Goal: Task Accomplishment & Management: Manage account settings

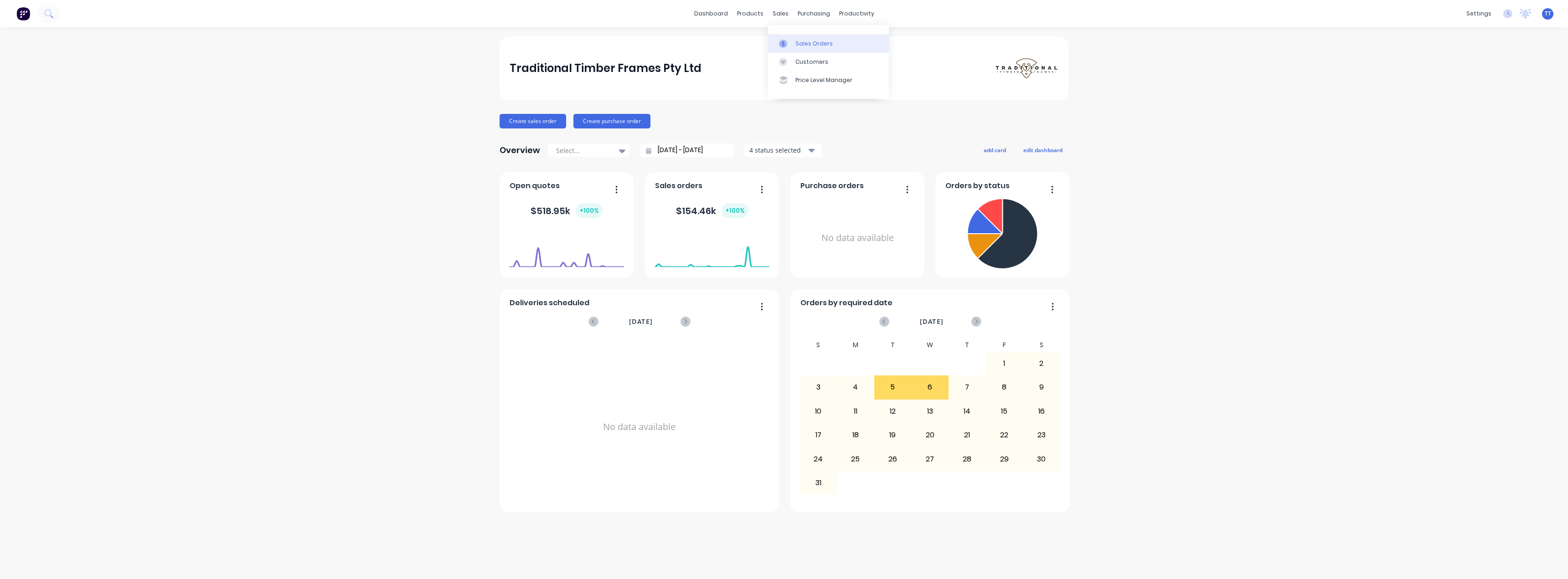
click at [718, 43] on div "Sales Orders" at bounding box center [814, 43] width 37 height 8
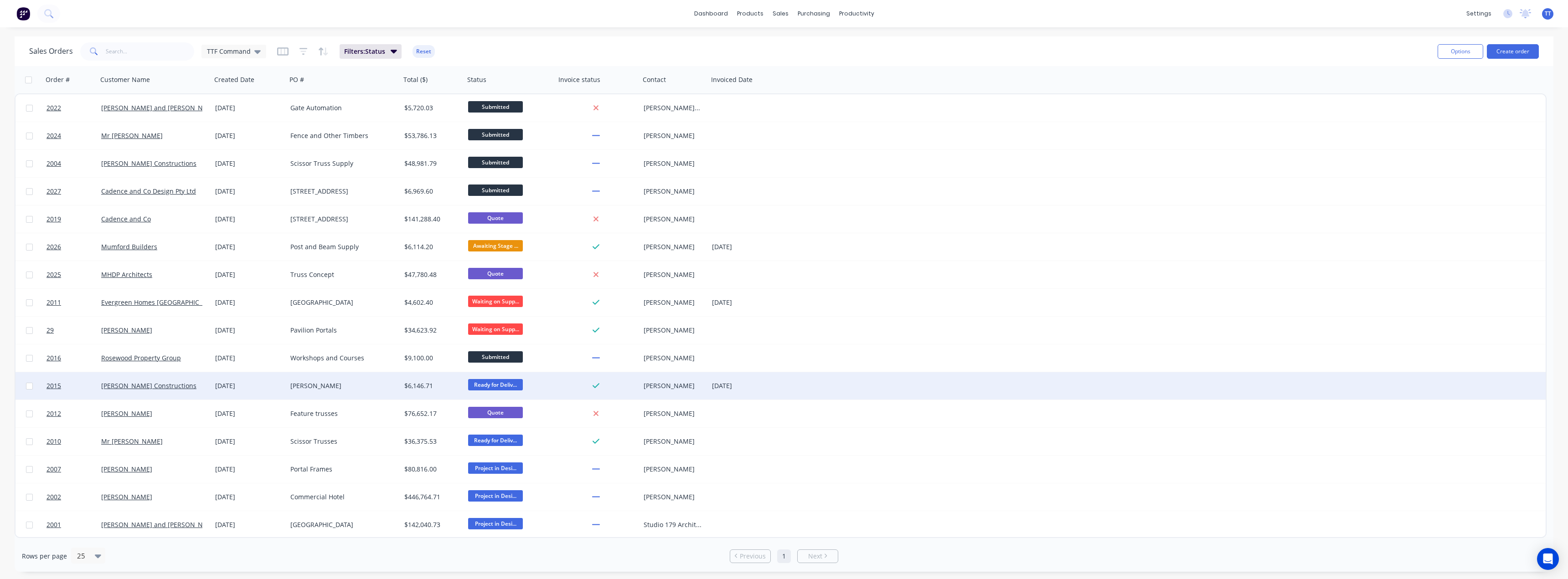
click at [482, 383] on span "Ready for Deliv..." at bounding box center [495, 384] width 55 height 12
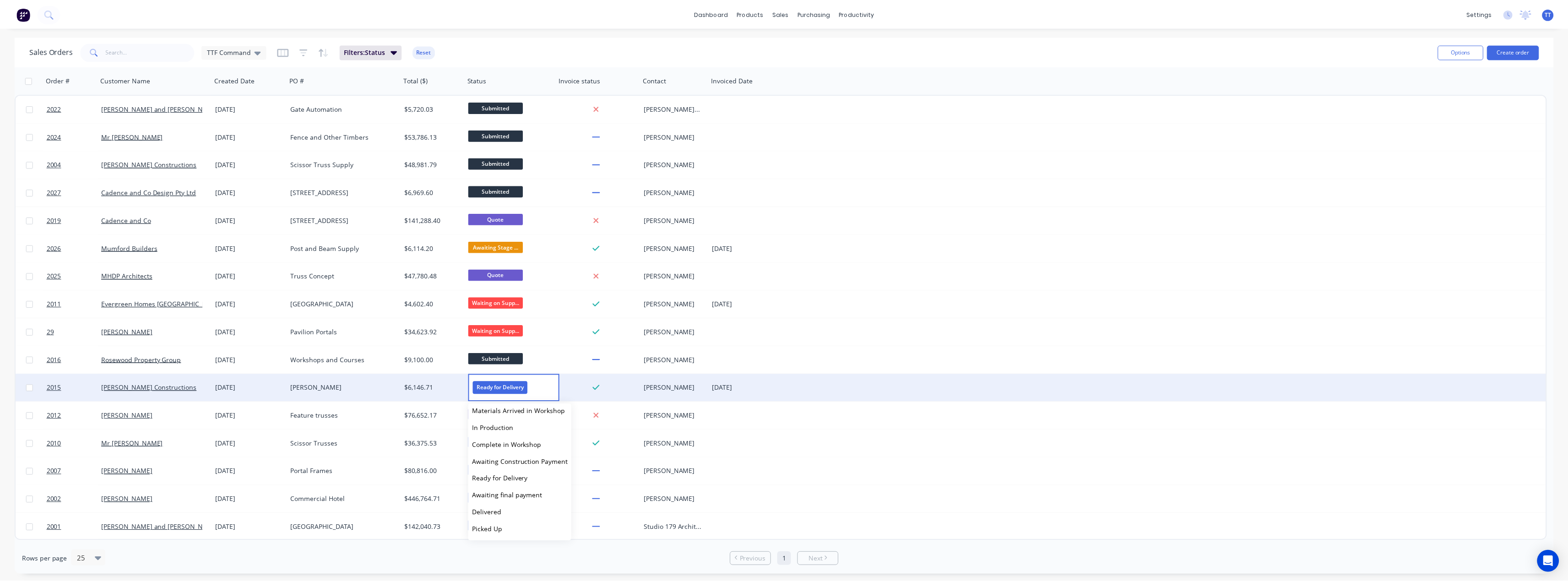
scroll to position [90, 0]
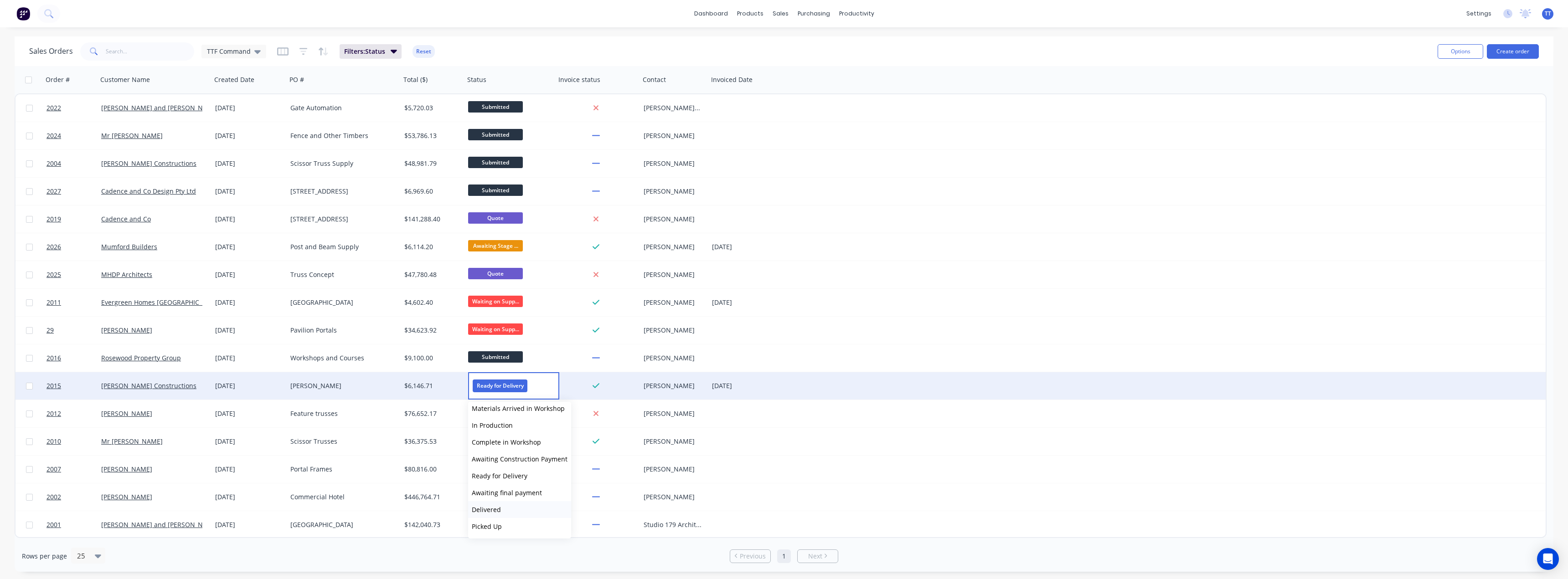
click at [488, 509] on span "Delivered" at bounding box center [486, 509] width 29 height 9
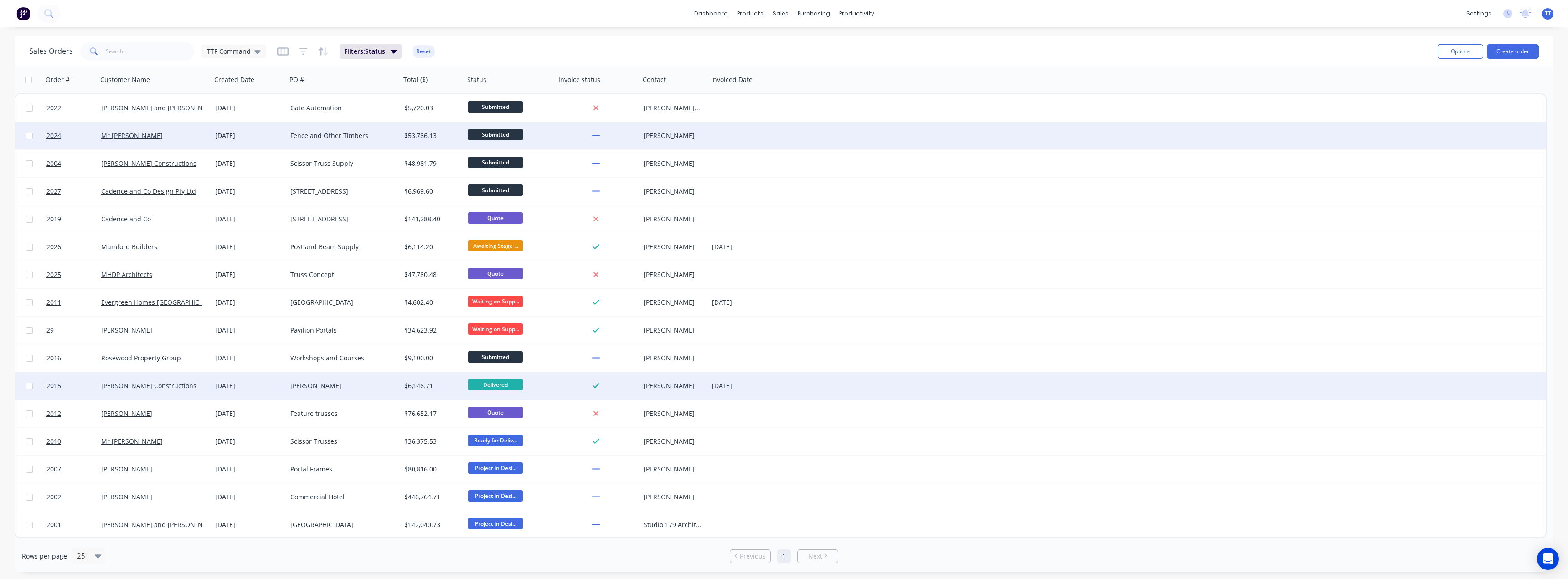
click at [228, 135] on div "[DATE]" at bounding box center [249, 136] width 68 height 9
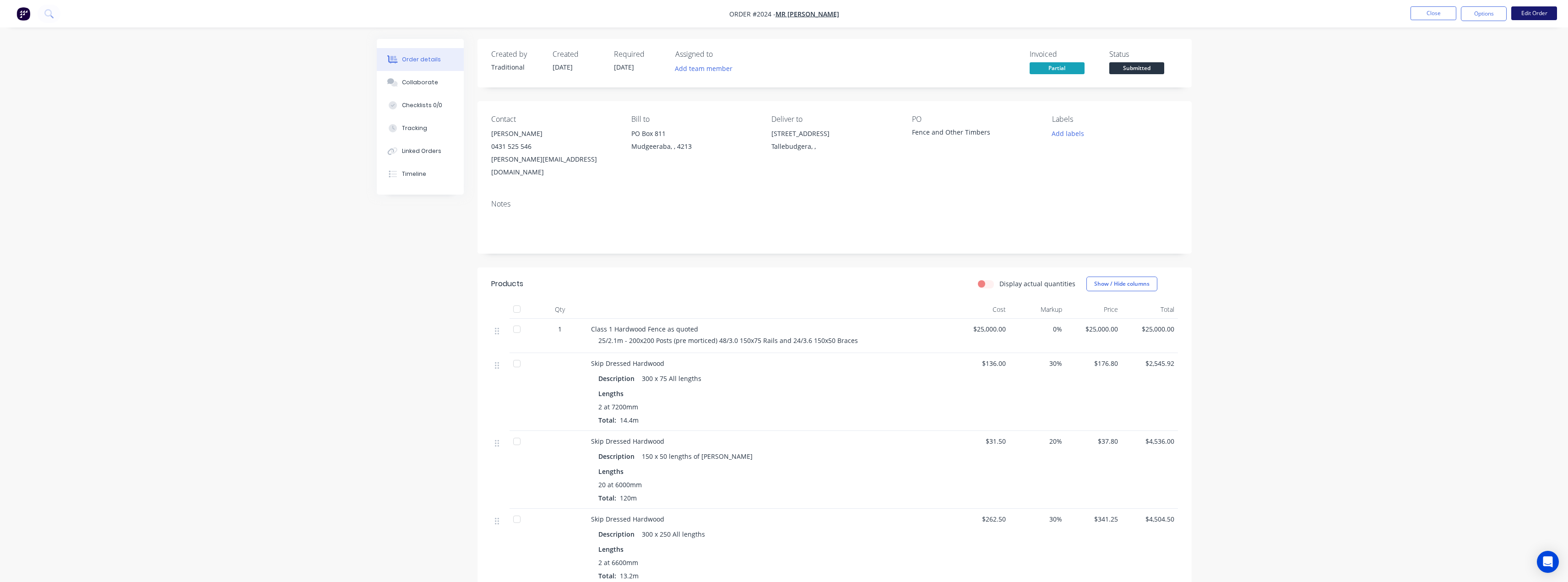
click at [721, 14] on button "Edit Order" at bounding box center [1534, 13] width 46 height 13
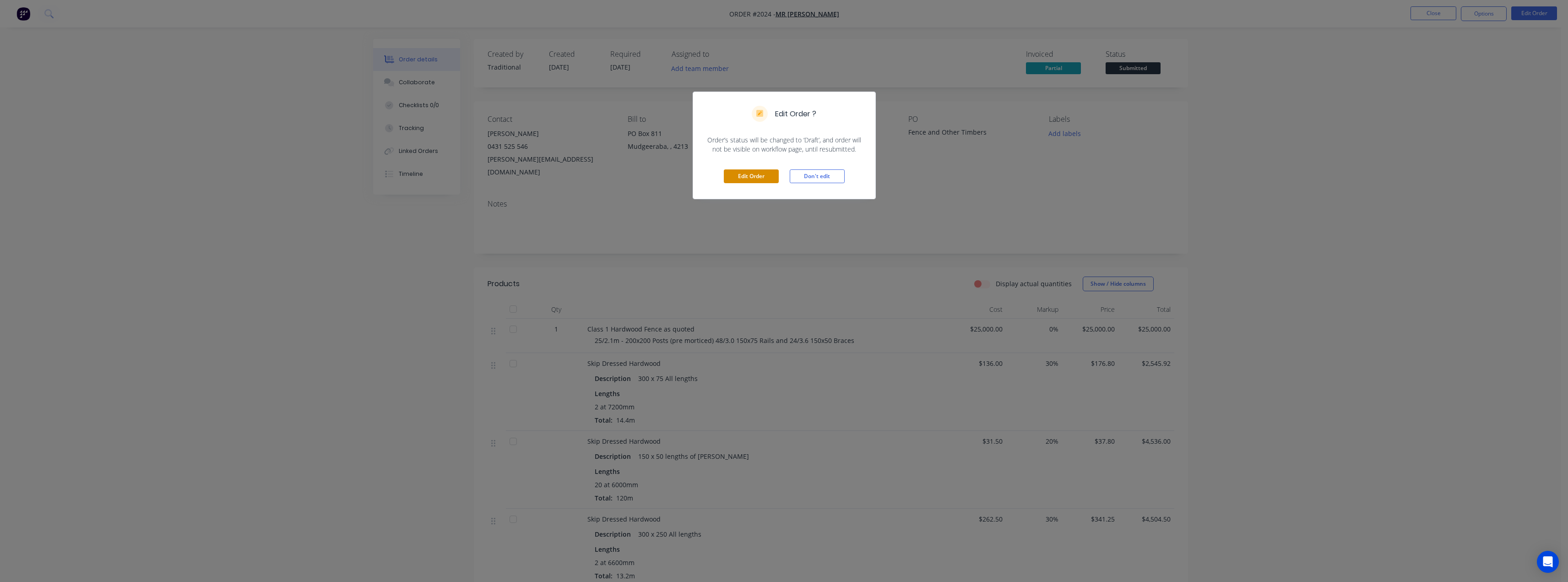
click at [721, 175] on button "Edit Order" at bounding box center [751, 176] width 55 height 13
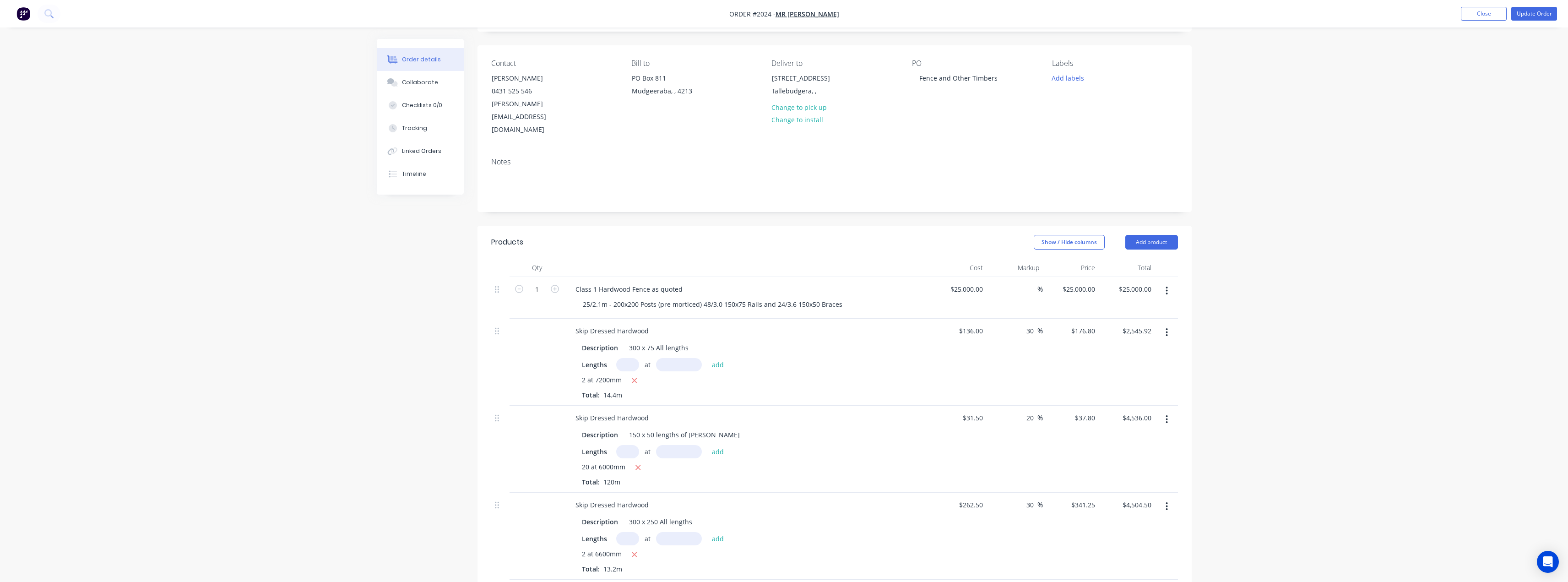
scroll to position [92, 0]
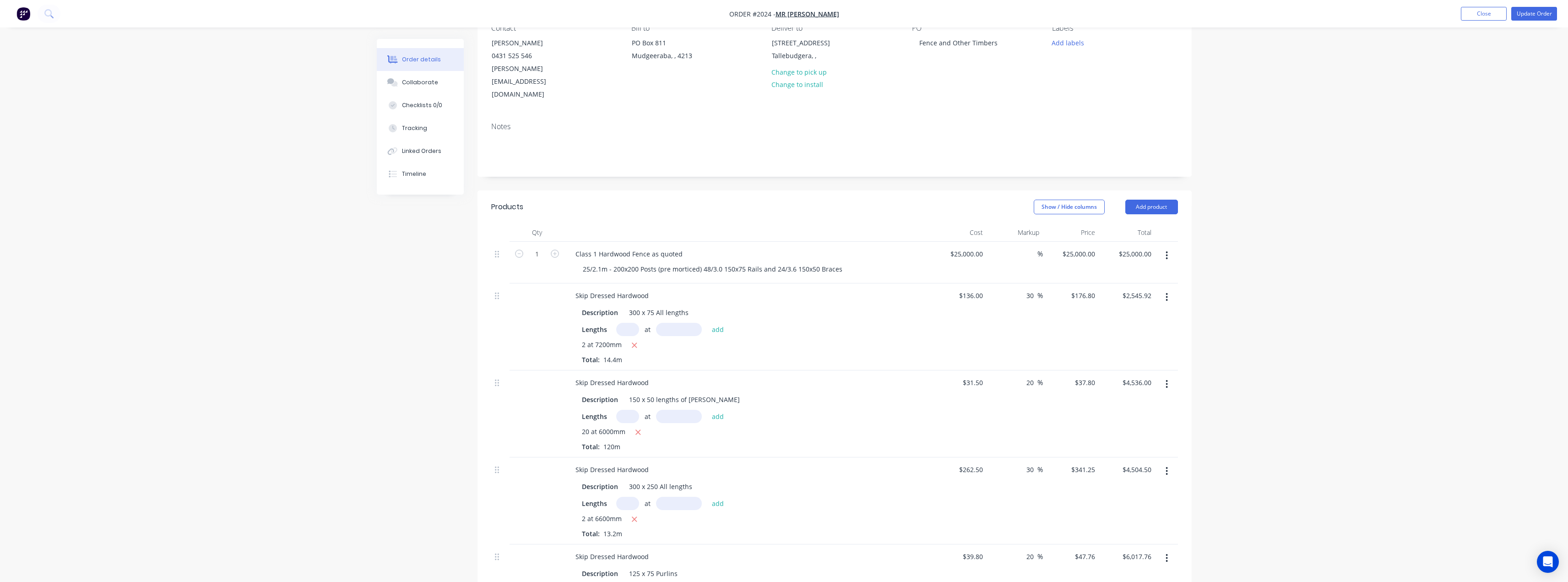
click at [721, 293] on icon "button" at bounding box center [1166, 297] width 2 height 8
click at [721, 314] on div "Edit" at bounding box center [1134, 321] width 70 height 13
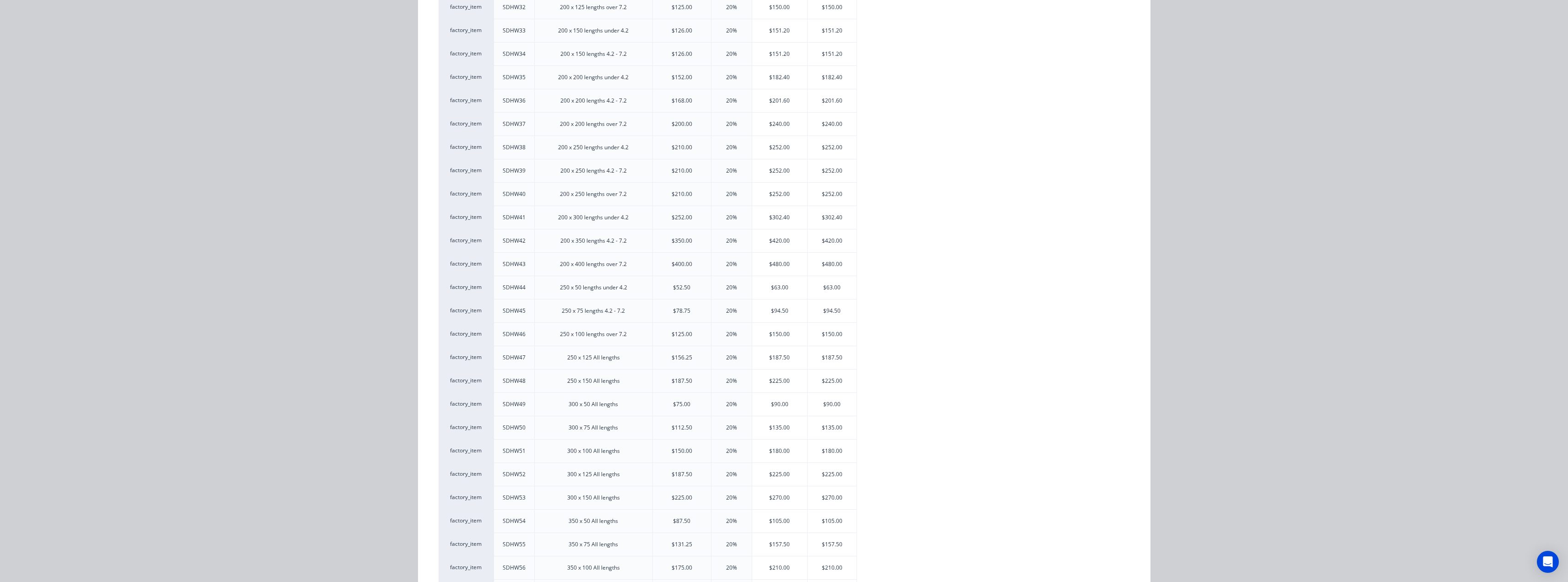
scroll to position [857, 0]
click at [721, 328] on div "$94.50" at bounding box center [779, 331] width 56 height 23
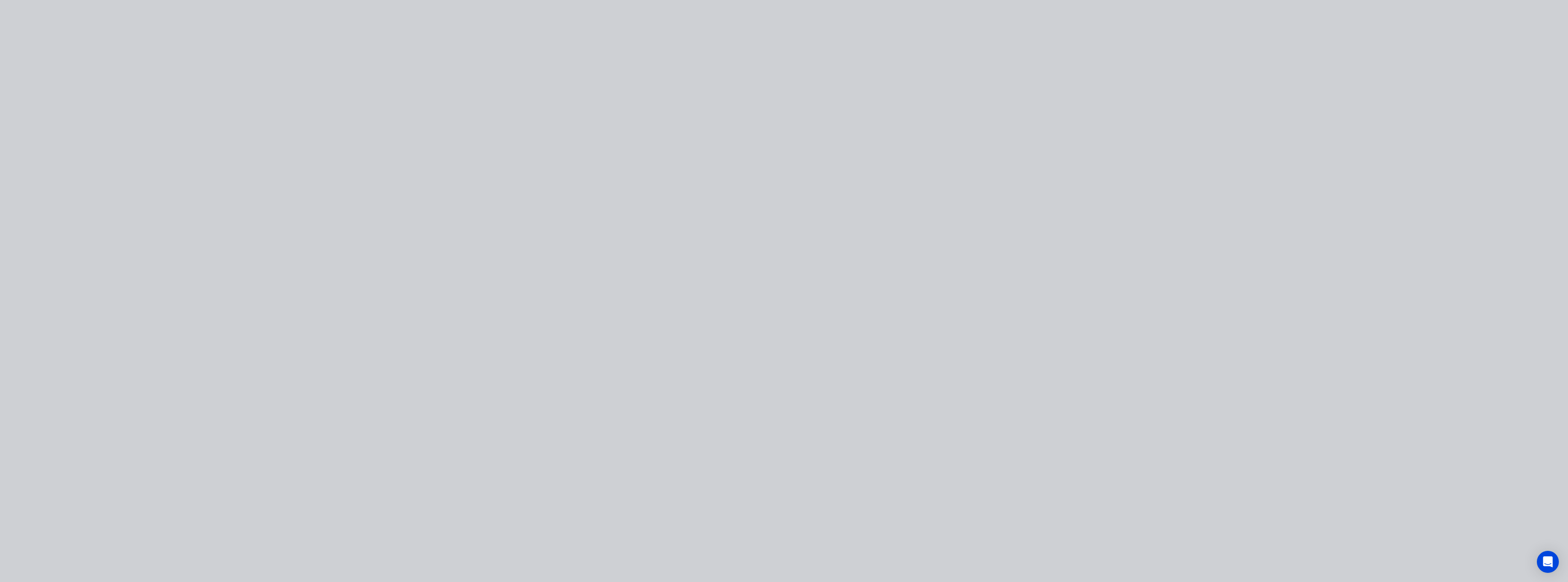
type input "-30.51"
type input "$94.50"
type input "$1,360.80"
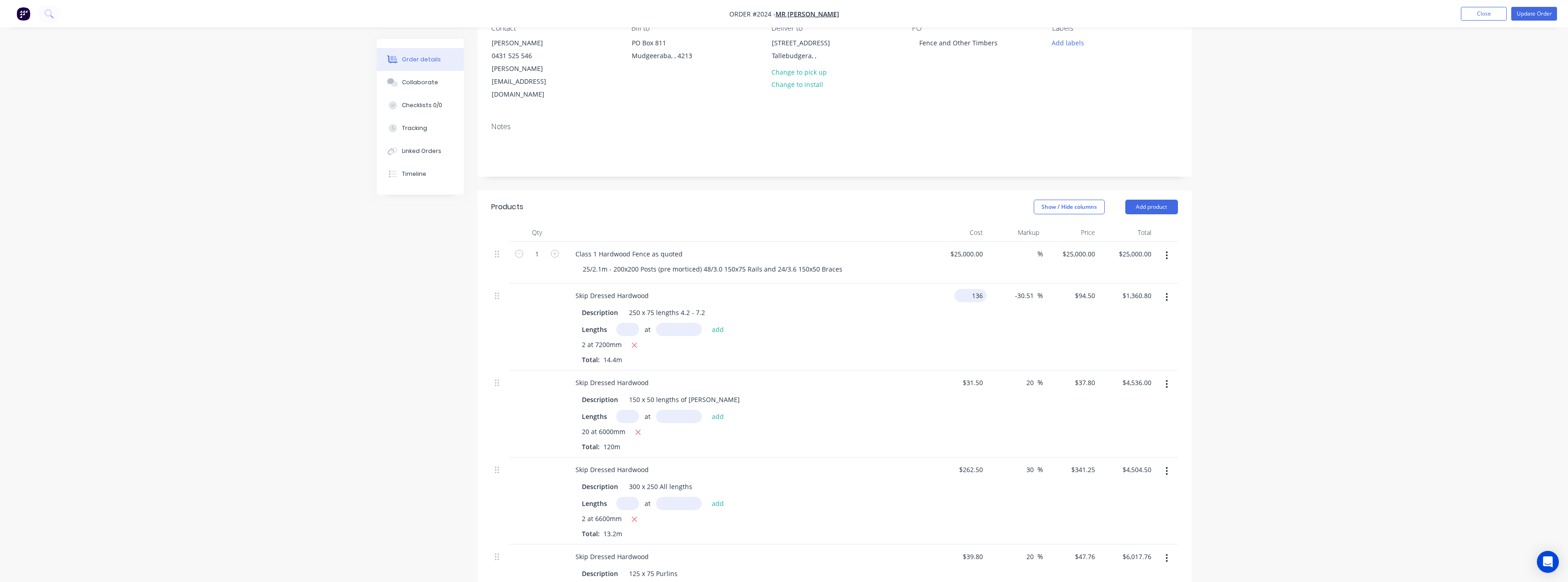
click at [721, 289] on div "136 $136.00" at bounding box center [970, 296] width 32 height 13
type input "$94.50"
type input "$65.6636"
type input "$945.56"
click at [721, 323] on div "Lengths at add" at bounding box center [748, 330] width 331 height 13
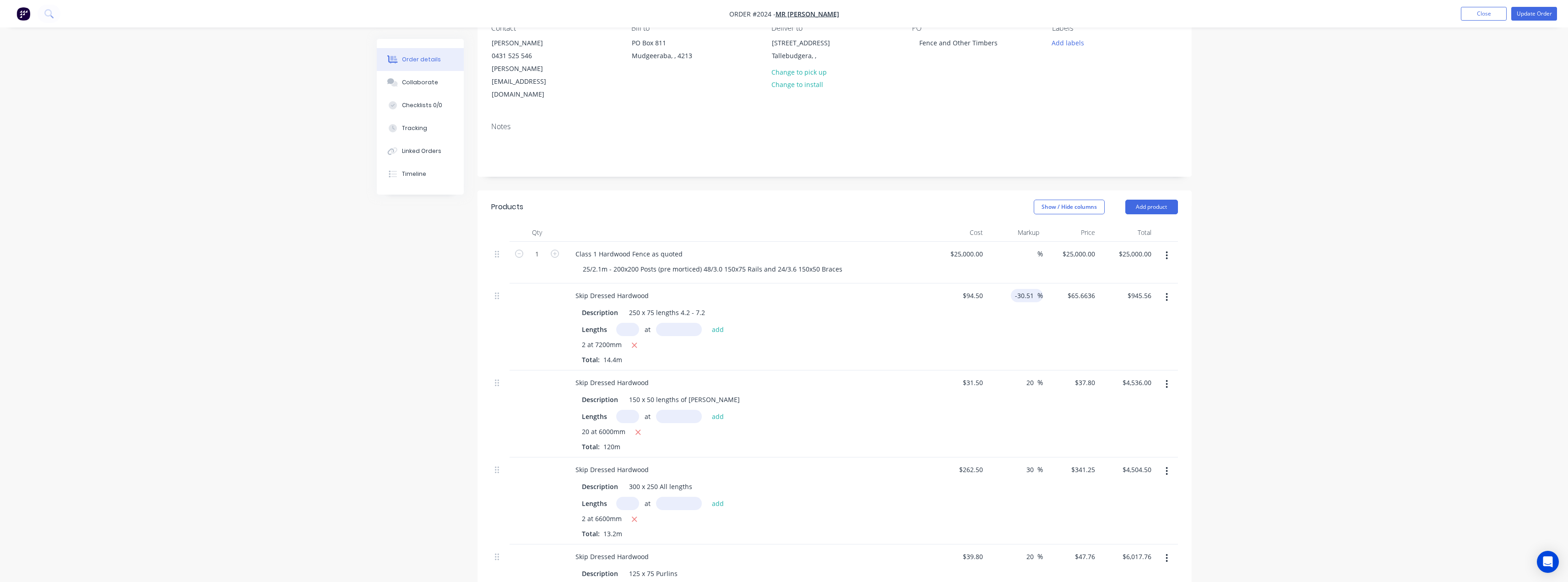
click at [721, 289] on input "-30.51" at bounding box center [1025, 296] width 23 height 13
type input "-"
type input "0"
type input "$94.50"
type input "$1,360.80"
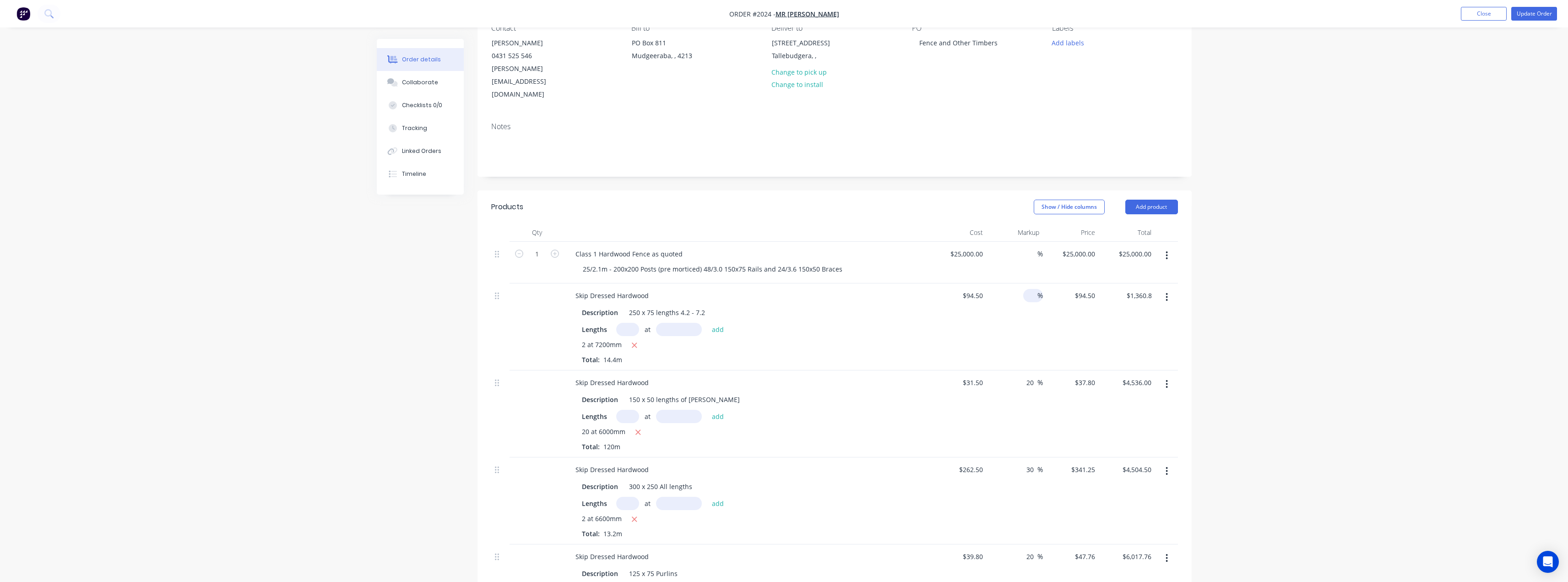
click at [721, 323] on div "Lengths at add 2 at 7200mm Total: 14.4m" at bounding box center [748, 344] width 331 height 42
click at [721, 289] on input at bounding box center [1032, 296] width 10 height 13
type input "15"
type input "$108.675"
type input "$1,564.92"
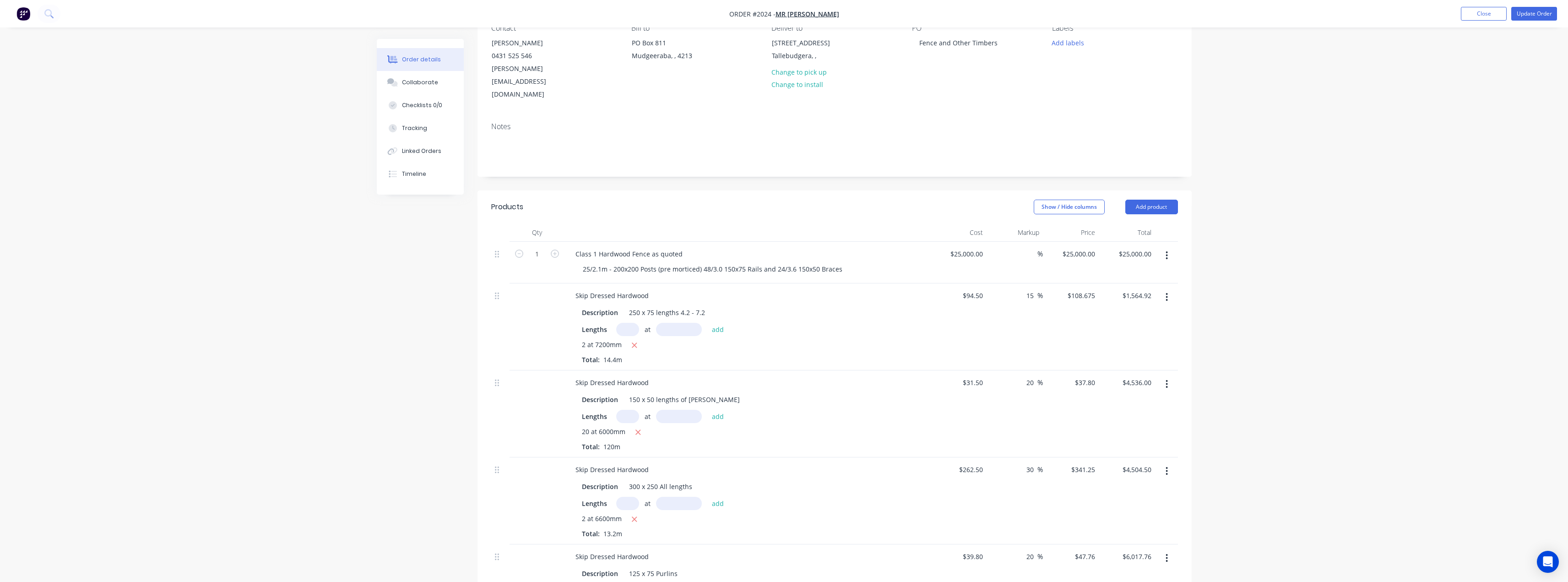
click at [721, 309] on div "Description 250 x 75 lengths 4.2 - 7.2 Lengths at add 2 at 7200mm Total: 14.4m" at bounding box center [747, 334] width 359 height 61
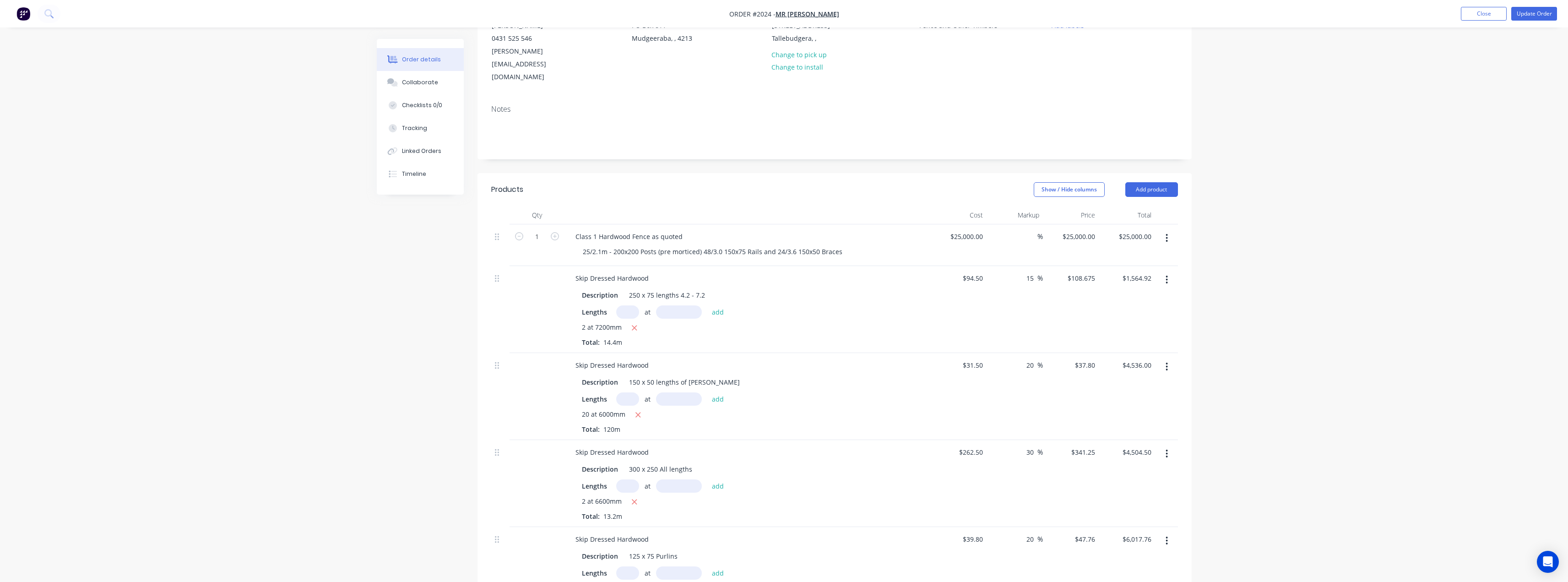
scroll to position [92, 0]
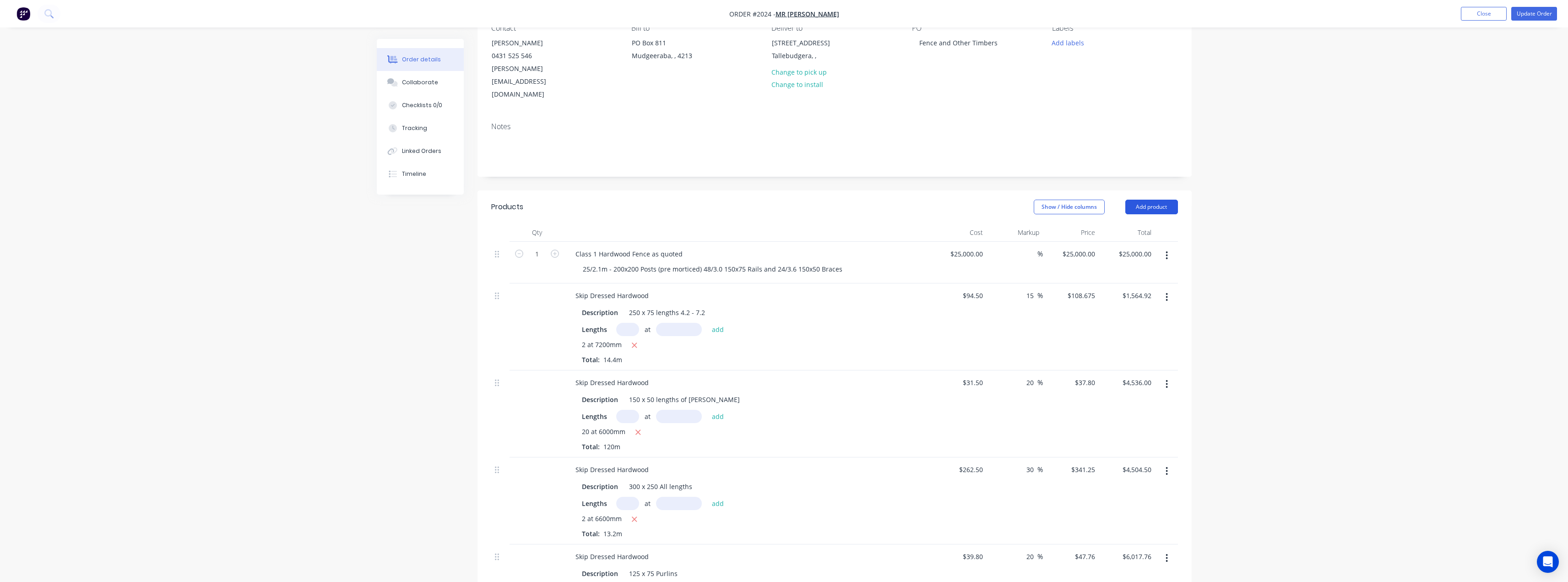
click at [721, 199] on button "Add product" at bounding box center [1152, 207] width 53 height 15
click at [721, 223] on div "Product catalogue" at bounding box center [1134, 230] width 70 height 13
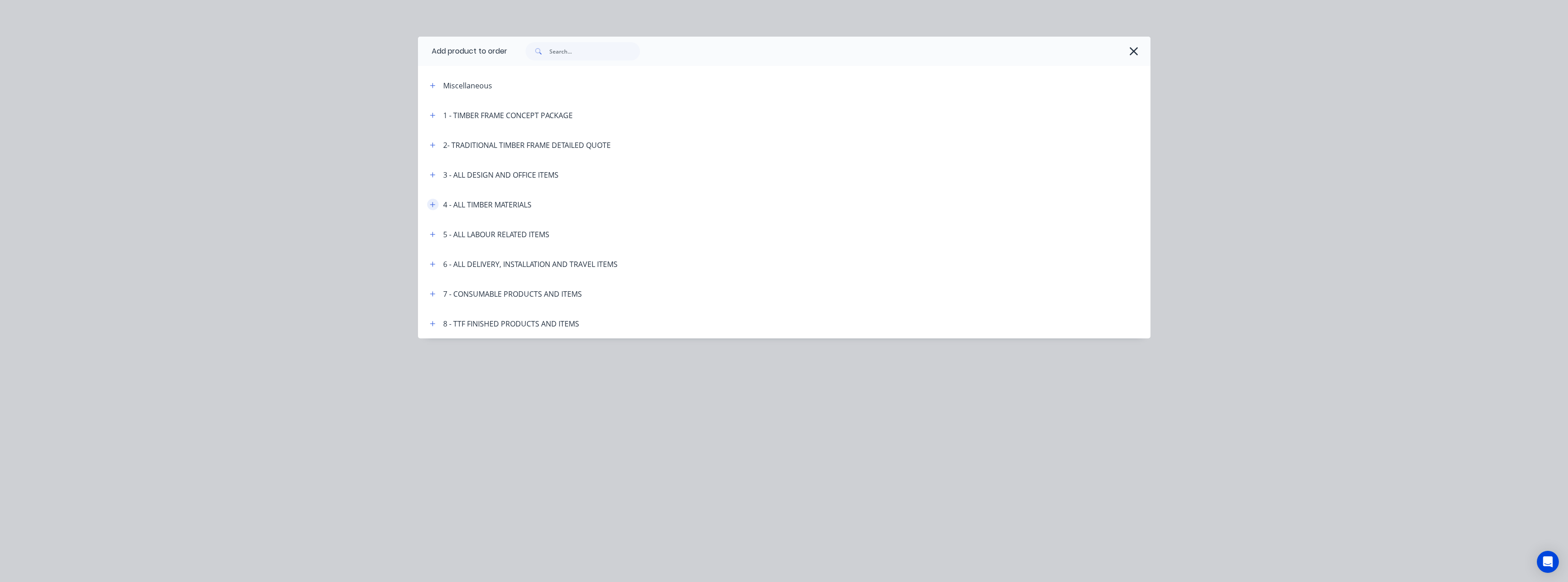
click at [433, 205] on icon "button" at bounding box center [432, 204] width 6 height 6
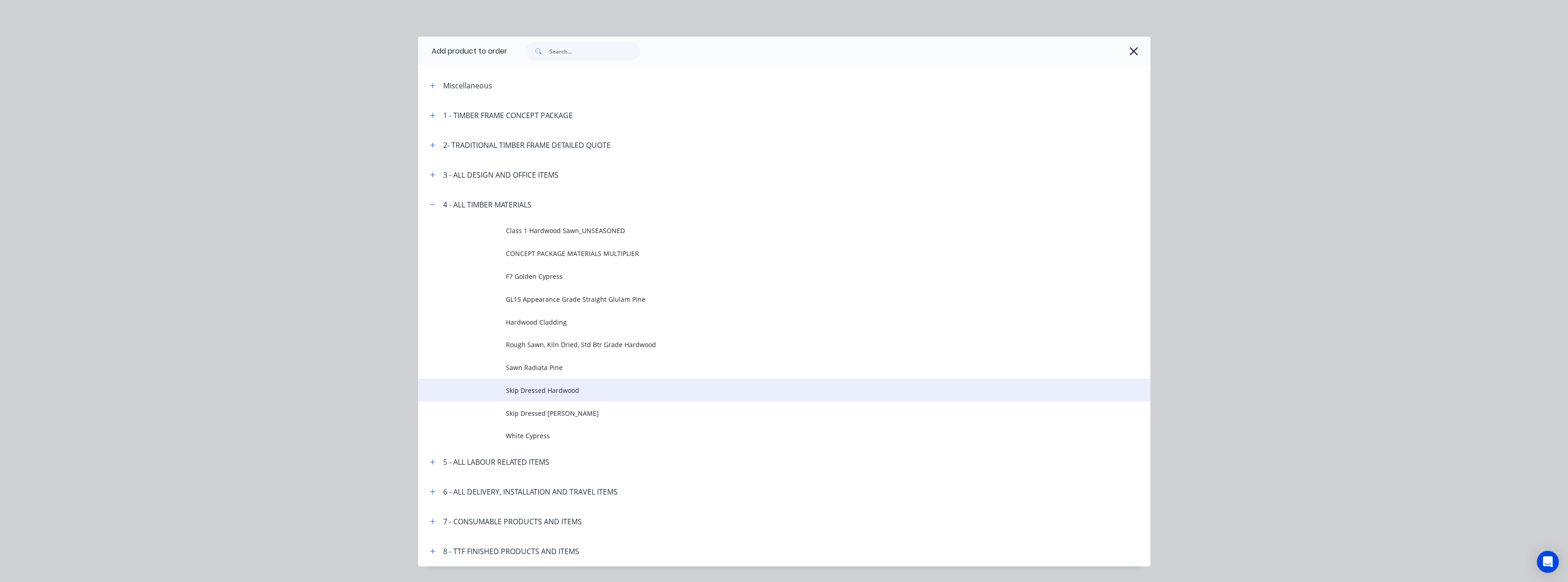
click at [537, 390] on span "Skip Dressed Hardwood" at bounding box center [763, 391] width 515 height 10
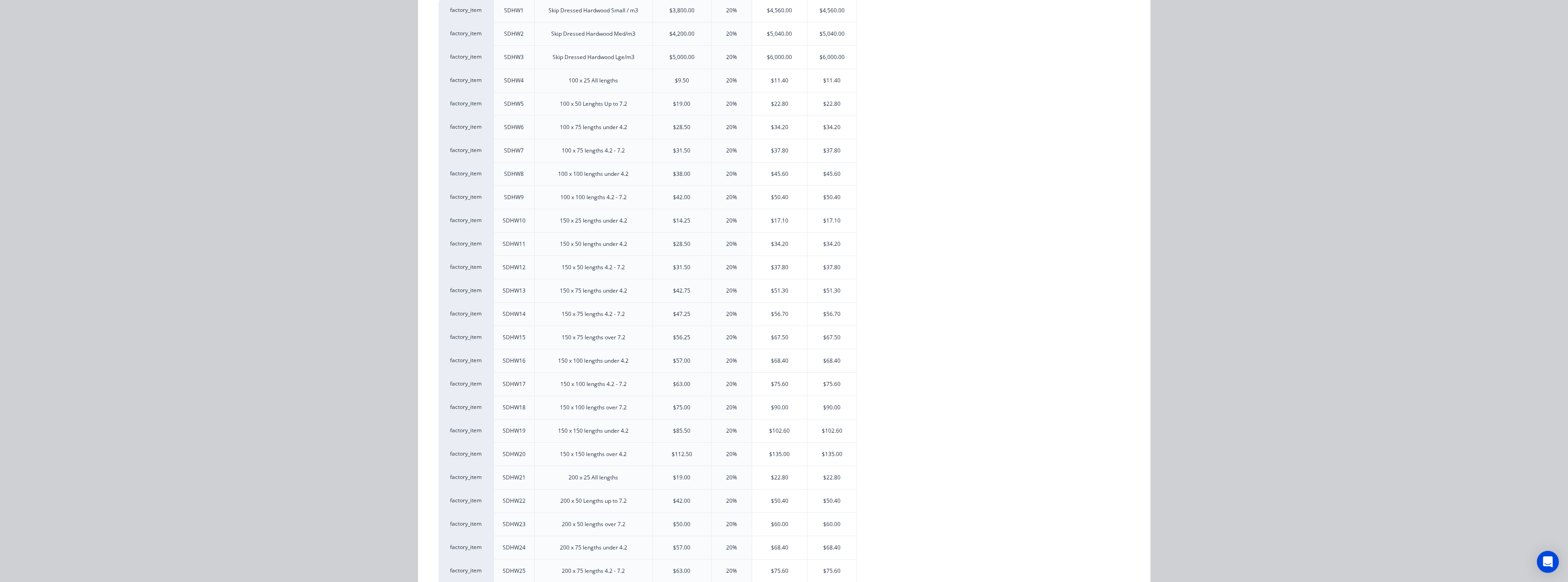
scroll to position [229, 0]
click at [721, 514] on div "$90.00" at bounding box center [779, 515] width 56 height 23
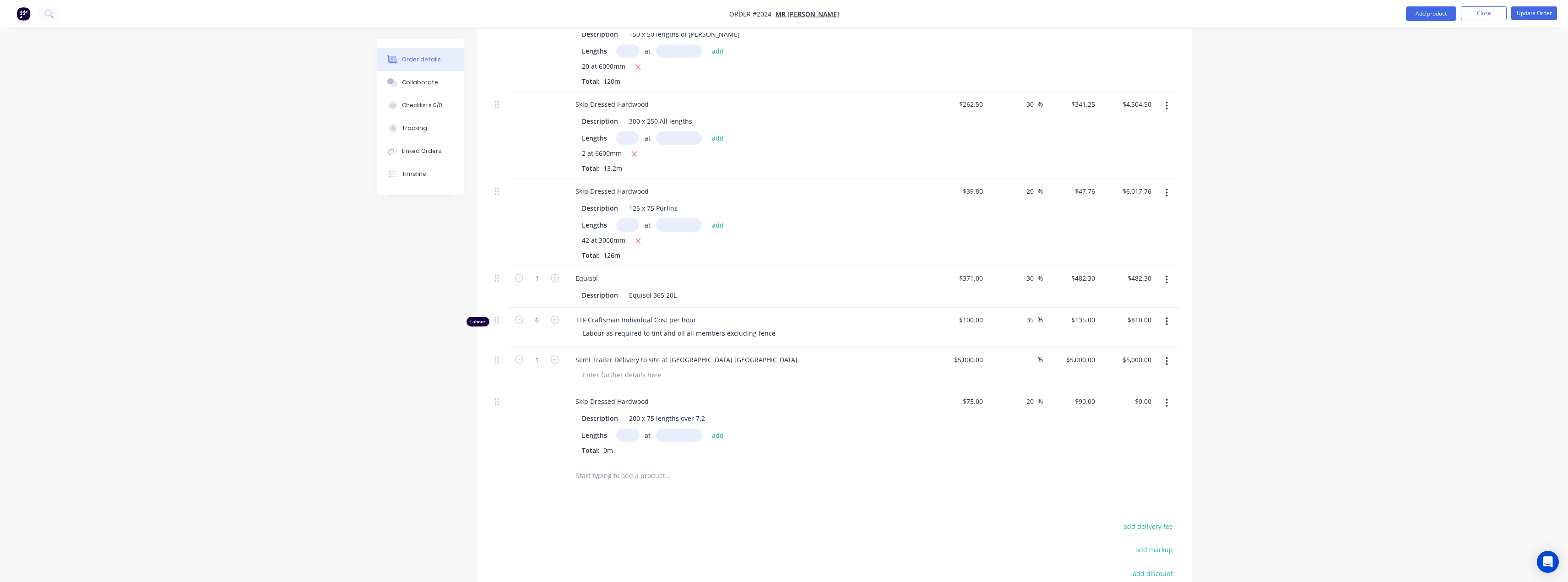
scroll to position [458, 0]
click at [622, 427] on input "text" at bounding box center [627, 434] width 23 height 13
type input "1"
click at [674, 427] on input "text" at bounding box center [679, 434] width 46 height 13
type input "7200mm"
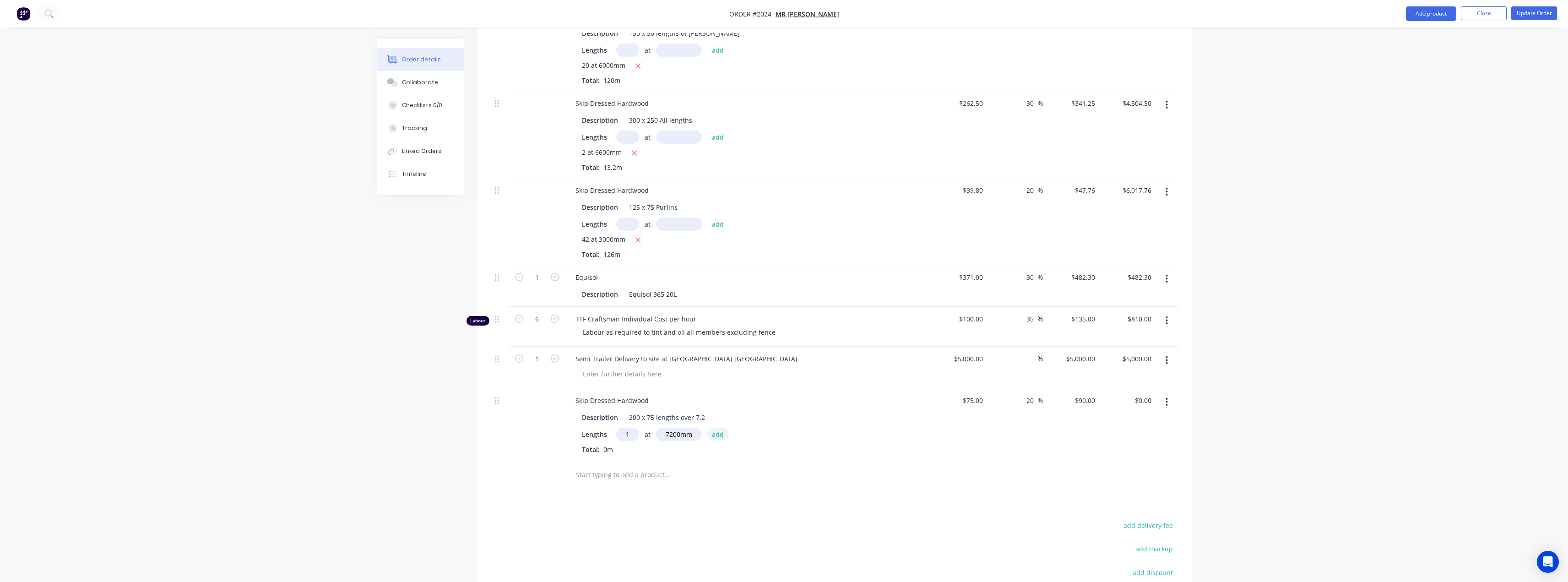
click at [715, 427] on button "add" at bounding box center [718, 433] width 21 height 12
type input "$648.00"
click at [721, 394] on input "20" at bounding box center [1031, 400] width 12 height 13
type input "30"
type input "$97.50"
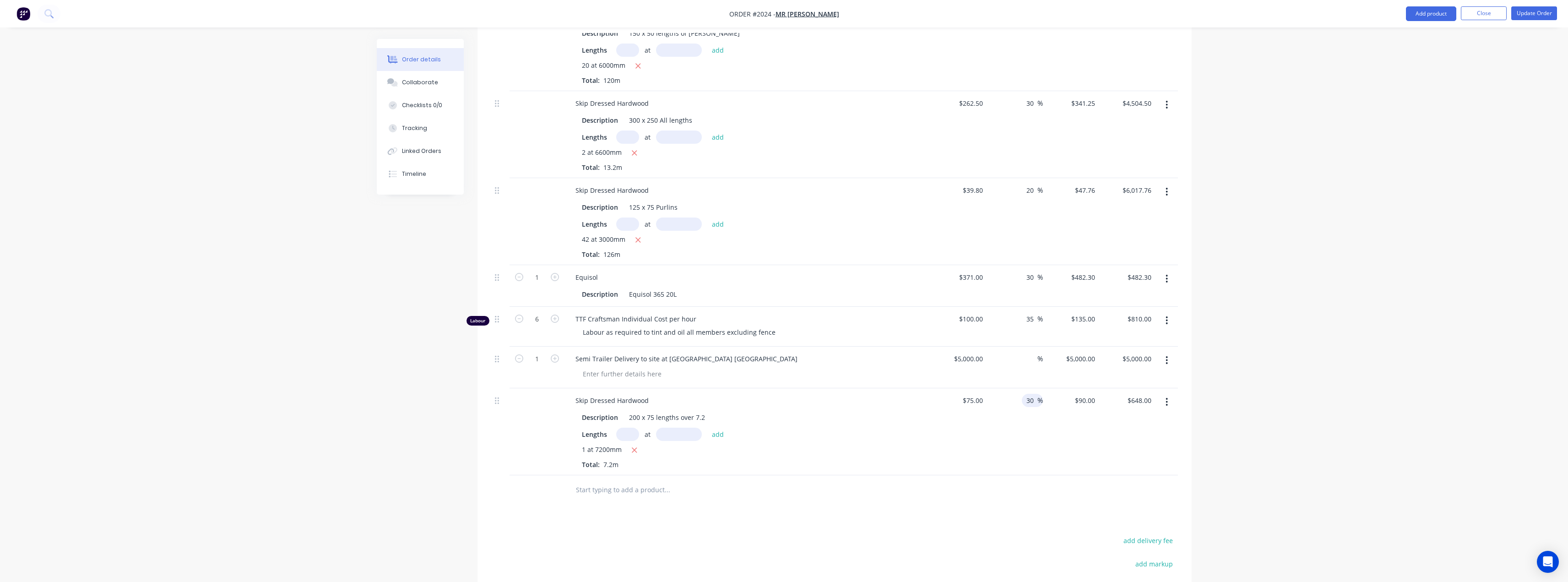
type input "$702.00"
click at [721, 407] on div "30 30 %" at bounding box center [1015, 432] width 56 height 87
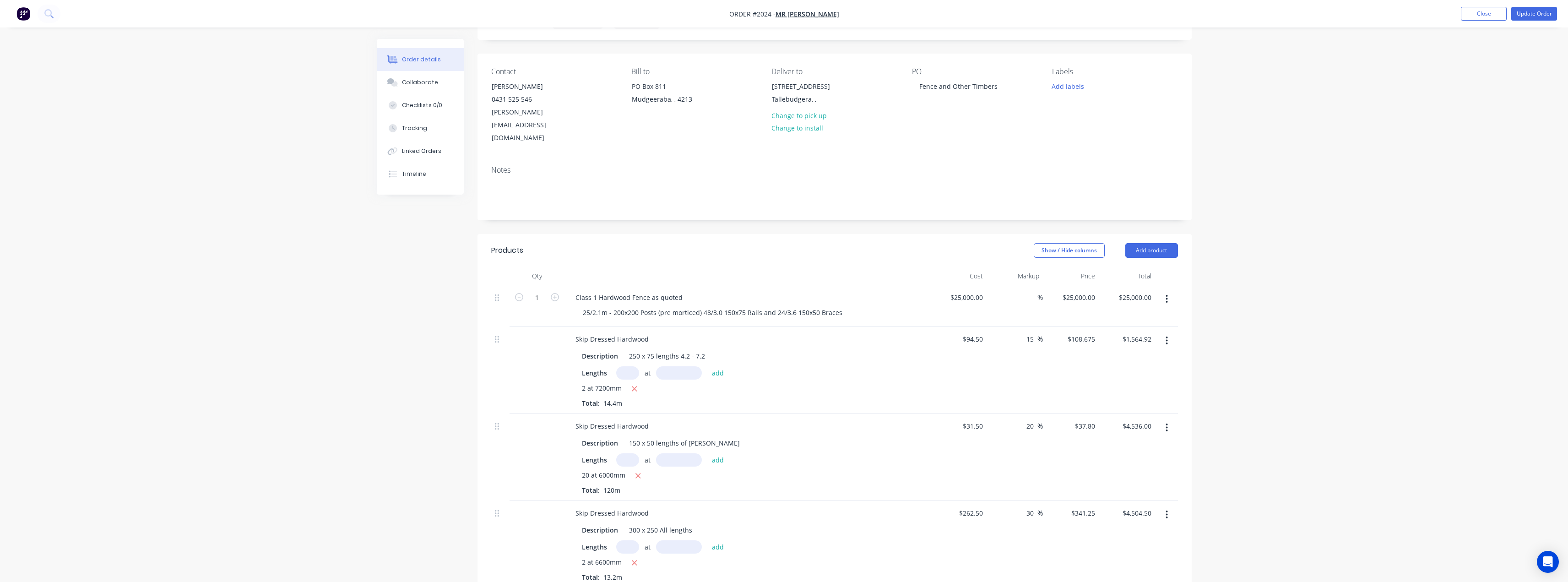
scroll to position [0, 0]
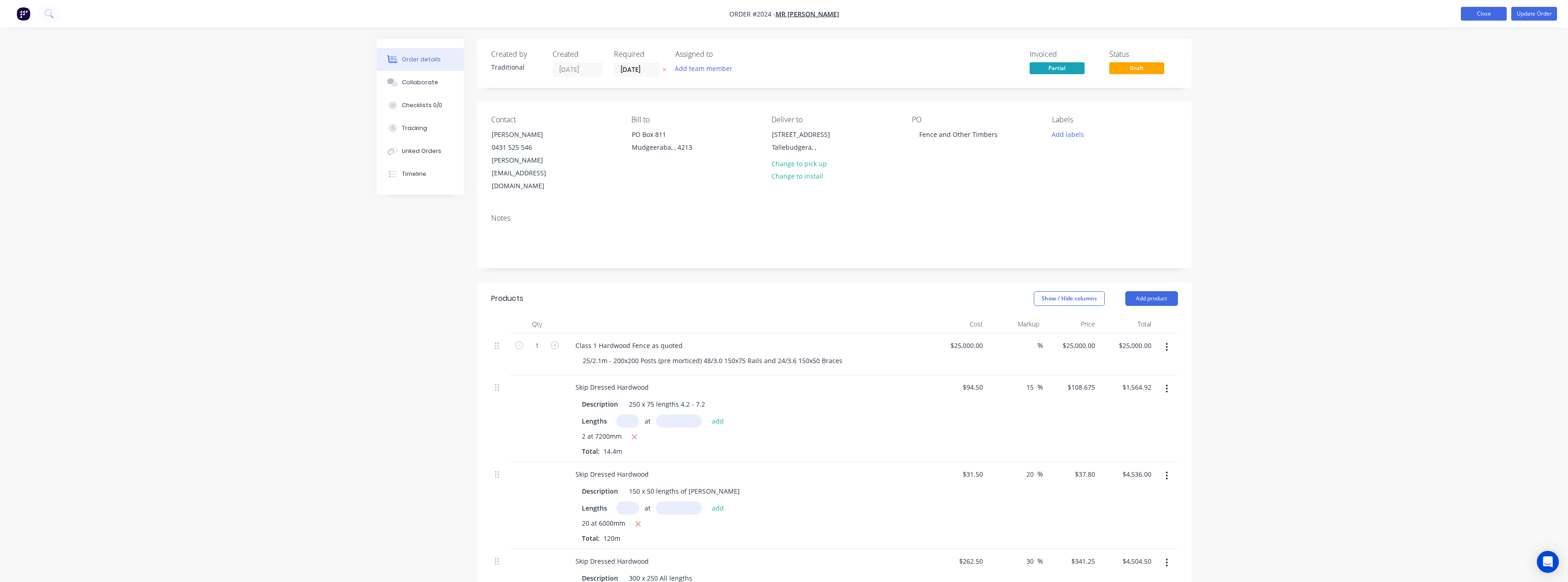
click at [721, 12] on button "Close" at bounding box center [1484, 13] width 46 height 13
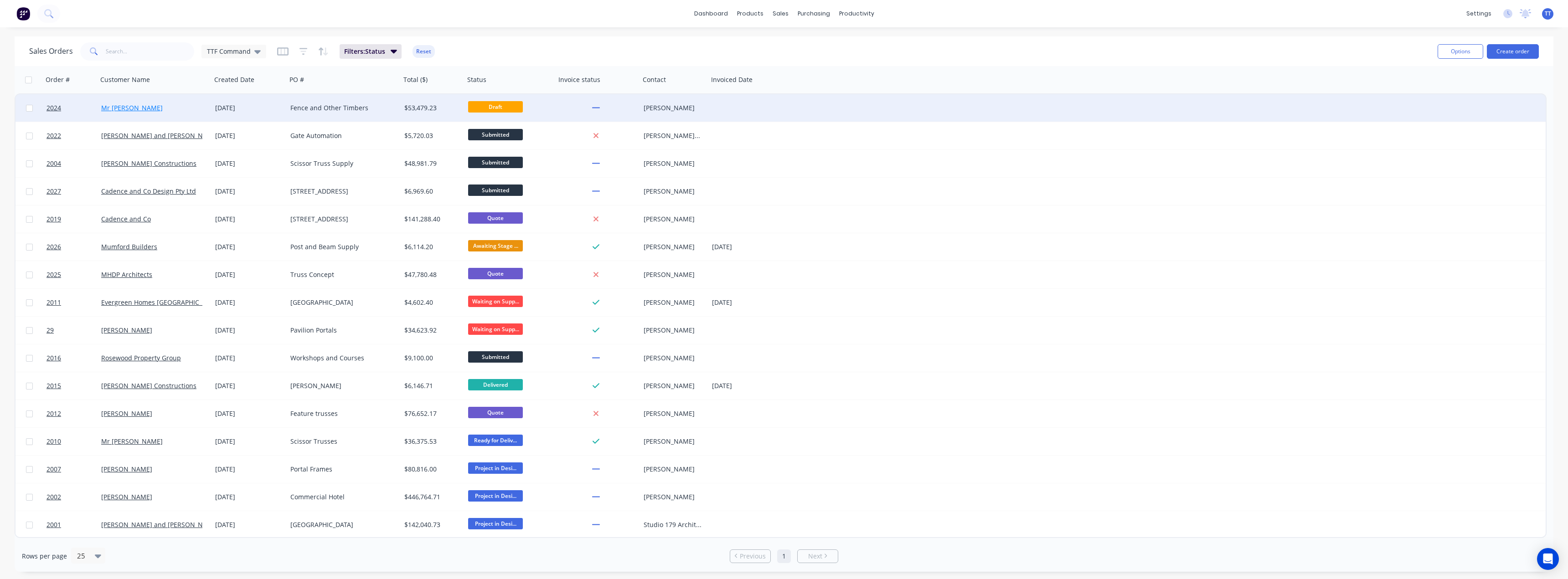
click at [128, 106] on link "Mr [PERSON_NAME]" at bounding box center [131, 108] width 61 height 9
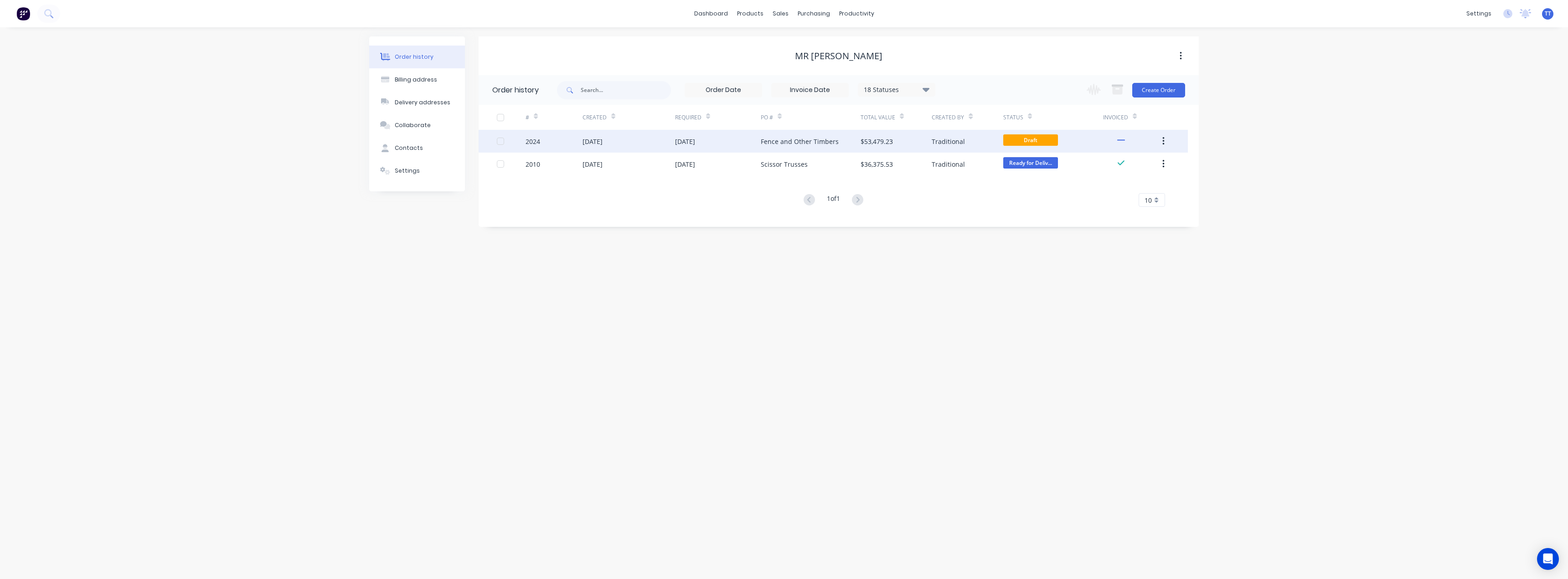
click at [718, 142] on div "Fence and Other Timbers" at bounding box center [800, 142] width 78 height 10
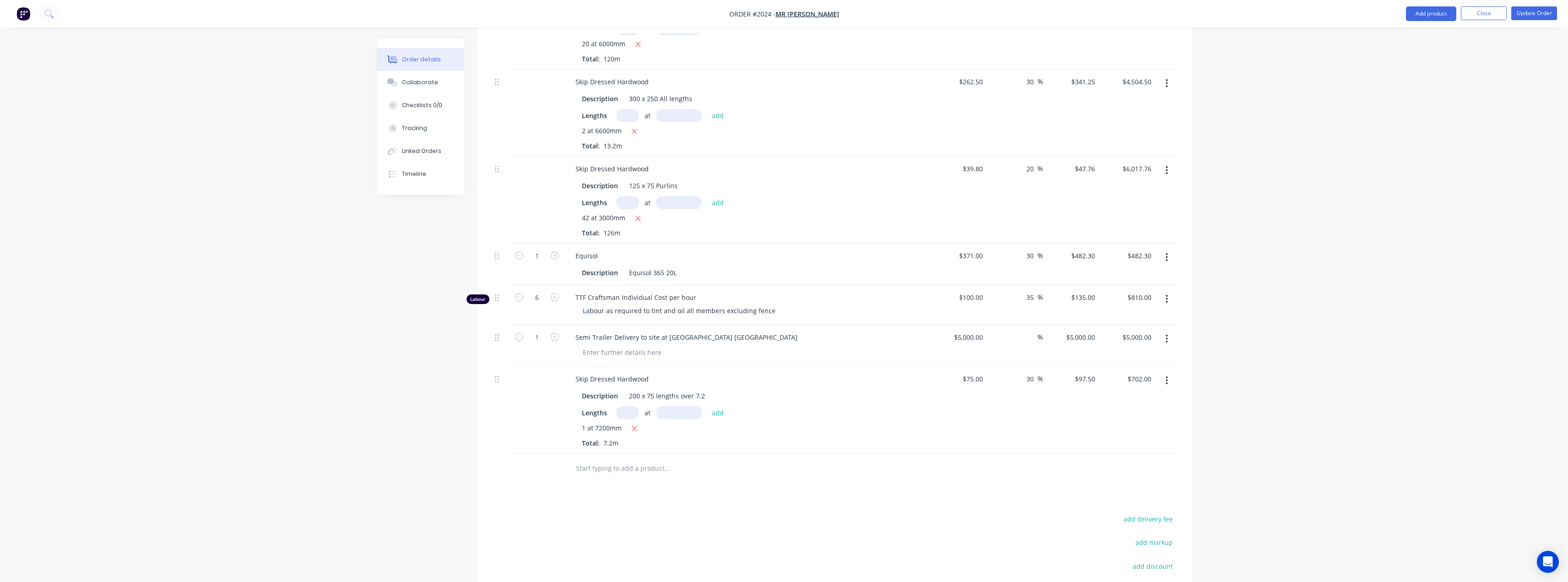
scroll to position [458, 0]
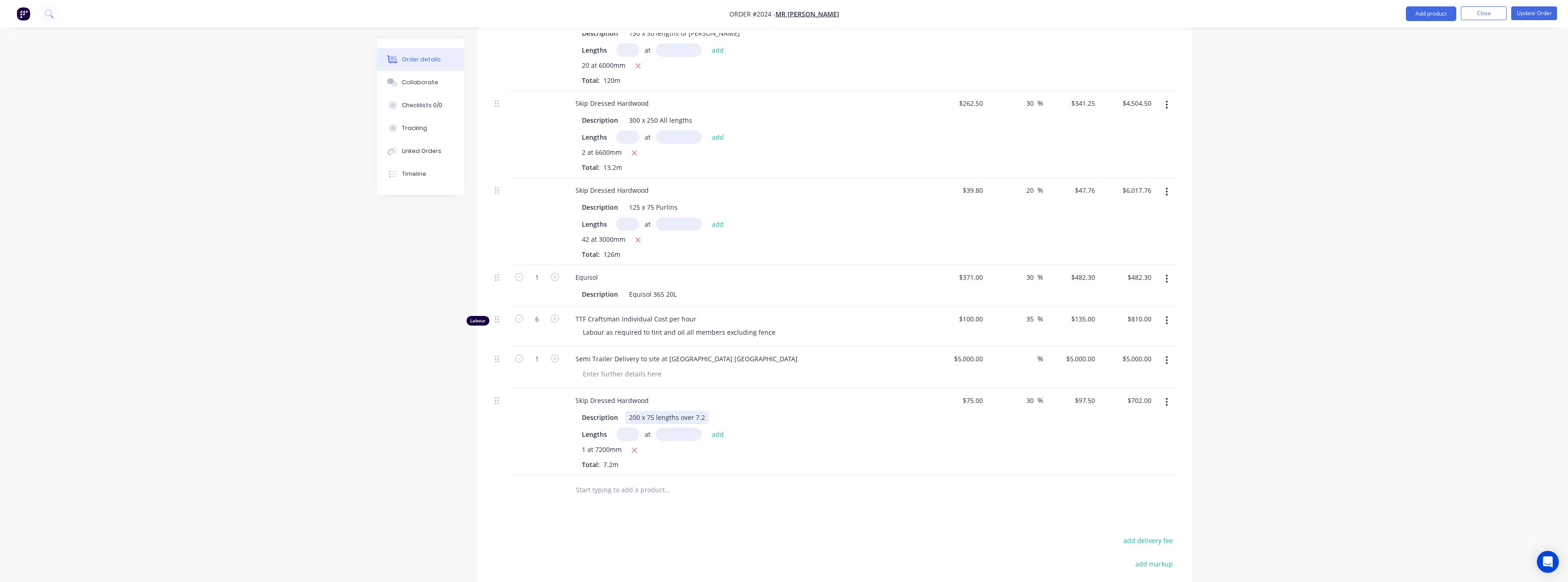
click at [691, 411] on div "200 x 75 lengths over 7.2" at bounding box center [667, 418] width 83 height 13
click at [721, 409] on div "Description 200 x 75 lengths up to 7.2 Lengths at add 1 at 7200mm Total: 7.2m" at bounding box center [747, 439] width 359 height 61
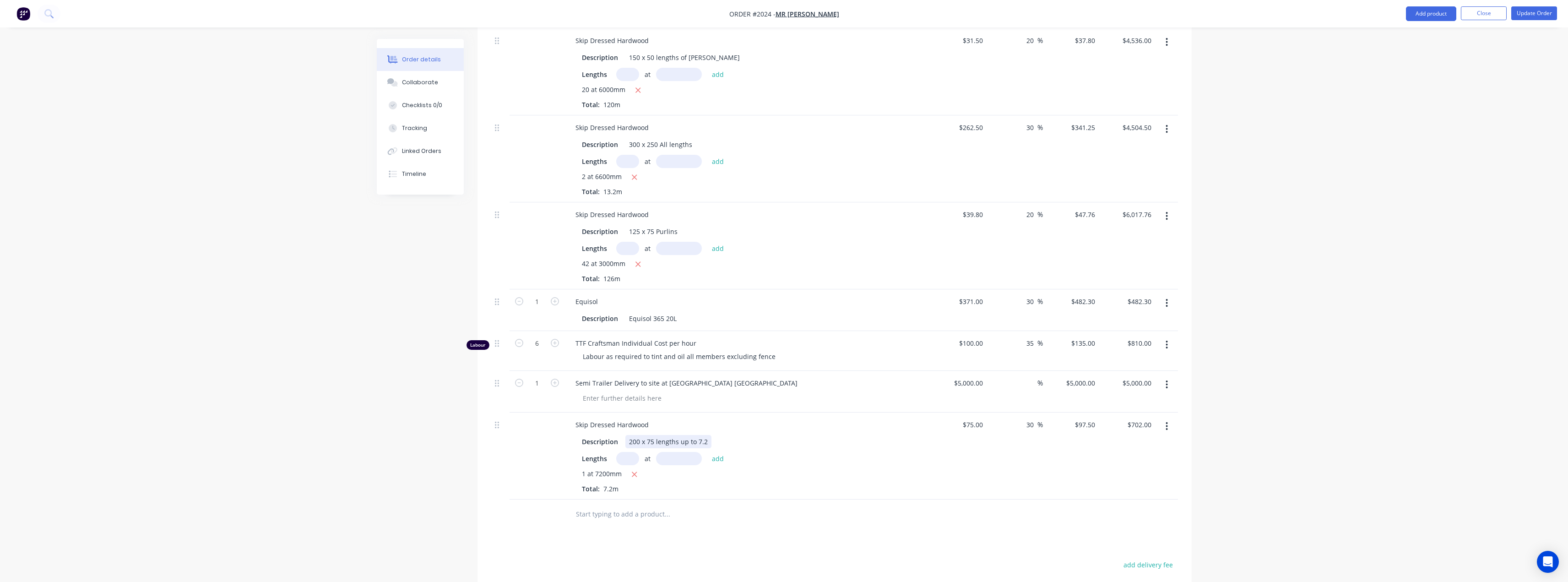
scroll to position [412, 0]
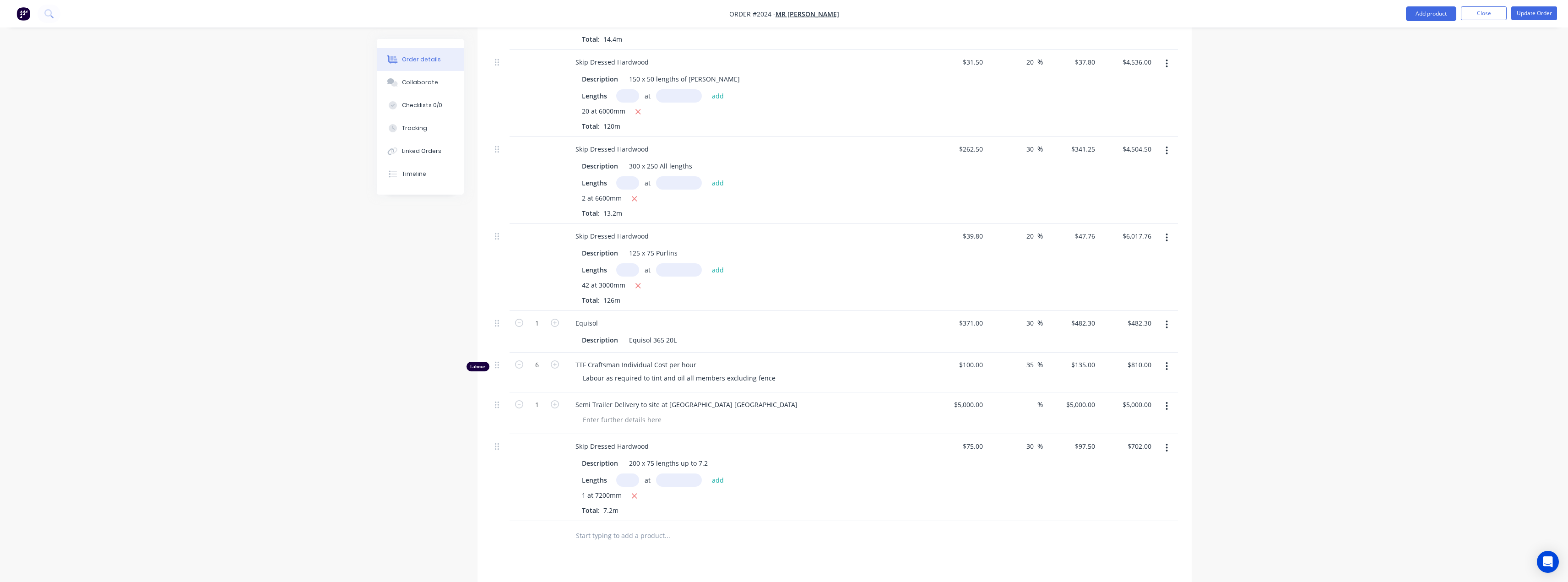
click at [721, 285] on div "Order details Collaborate Checklists 0/0 Tracking Linked Orders Timeline Order …" at bounding box center [784, 186] width 1568 height 1196
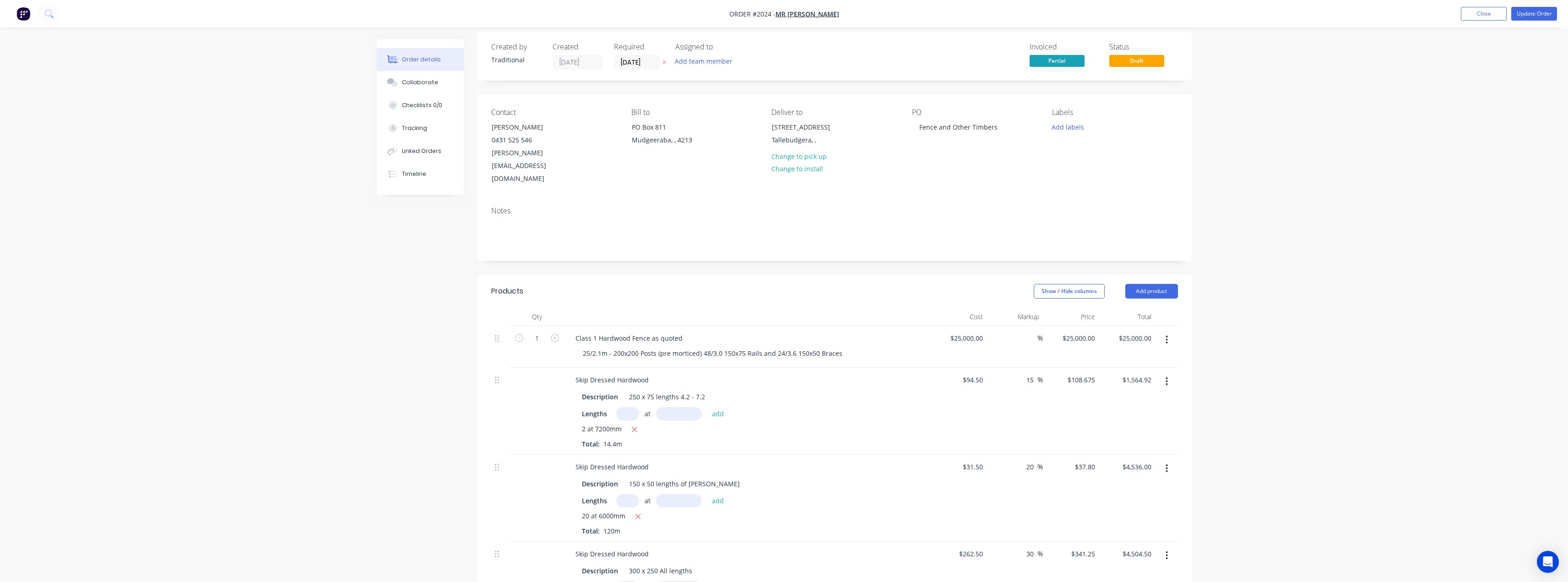
scroll to position [0, 0]
click at [721, 170] on link "view" at bounding box center [1122, 170] width 13 height 10
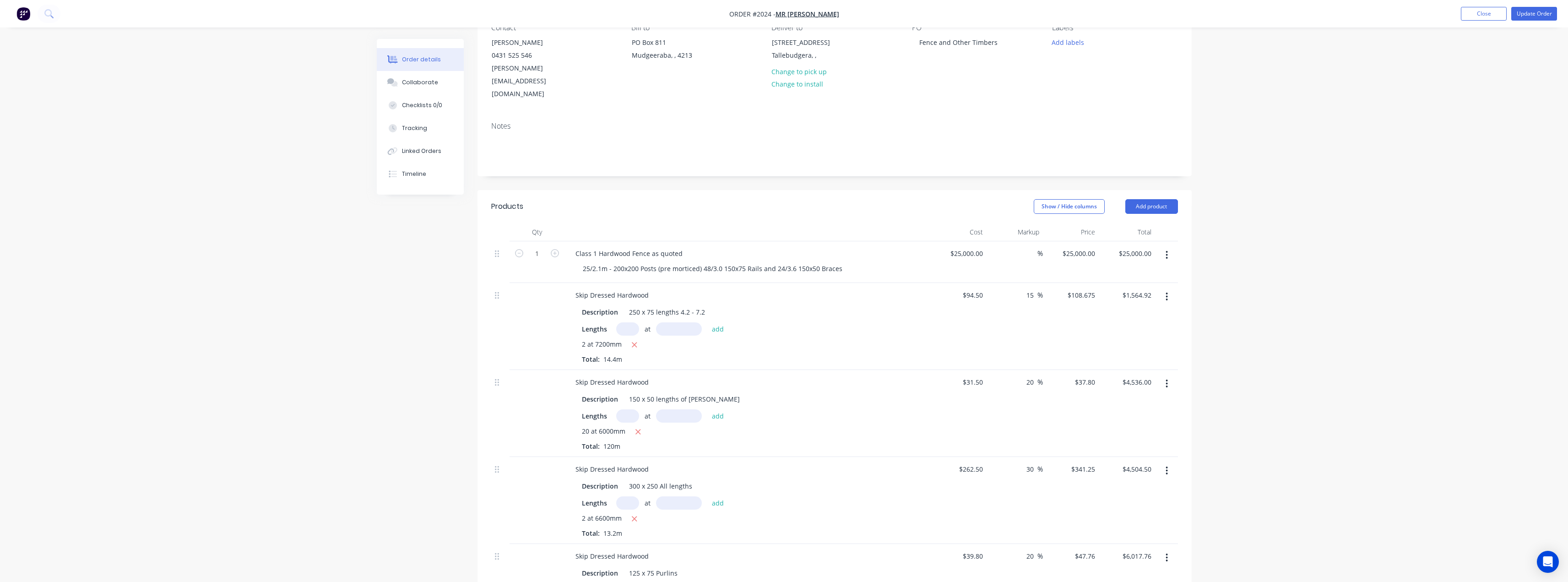
scroll to position [92, 0]
click at [721, 289] on input "15" at bounding box center [1031, 296] width 12 height 13
type input "1"
type input "30"
type input "$122.85"
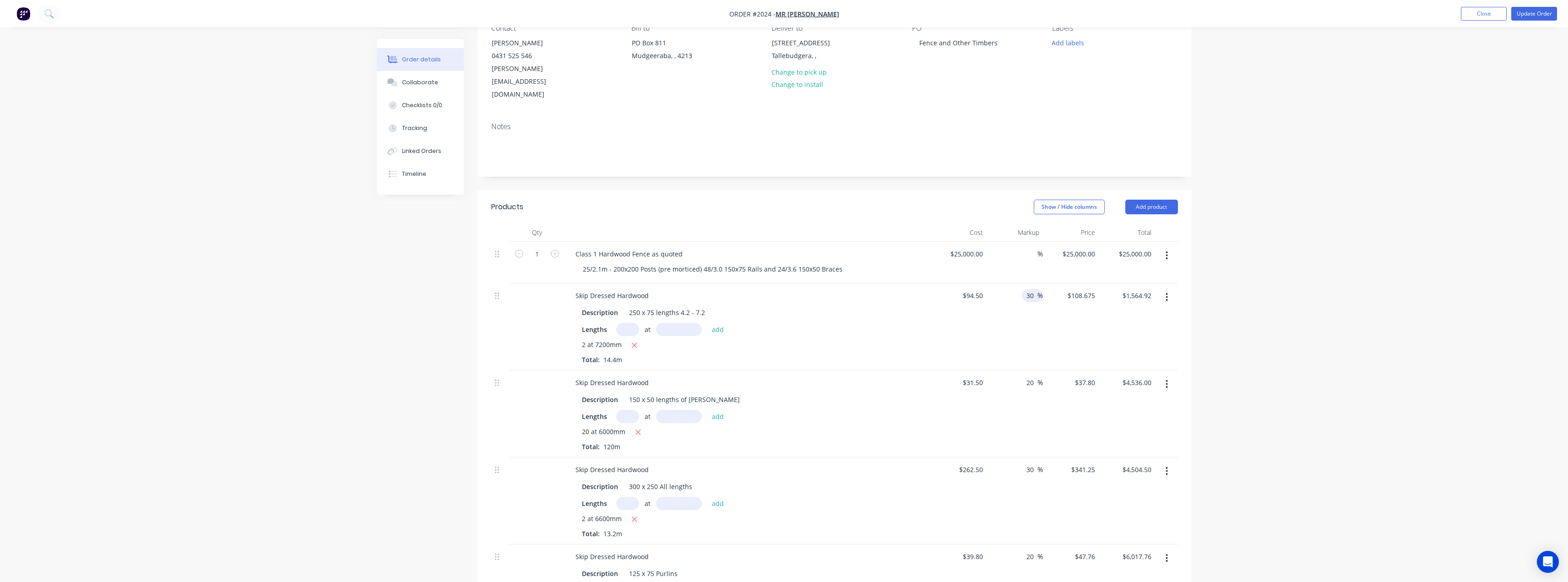
type input "$1,769.04"
click at [721, 304] on div "Description 250 x 75 lengths 4.2 - 7.2 Lengths at add 2 at 7200mm Total: 14.4m" at bounding box center [747, 334] width 359 height 61
click at [721, 289] on input "30" at bounding box center [1031, 296] width 12 height 13
type input "35"
type input "$127.575"
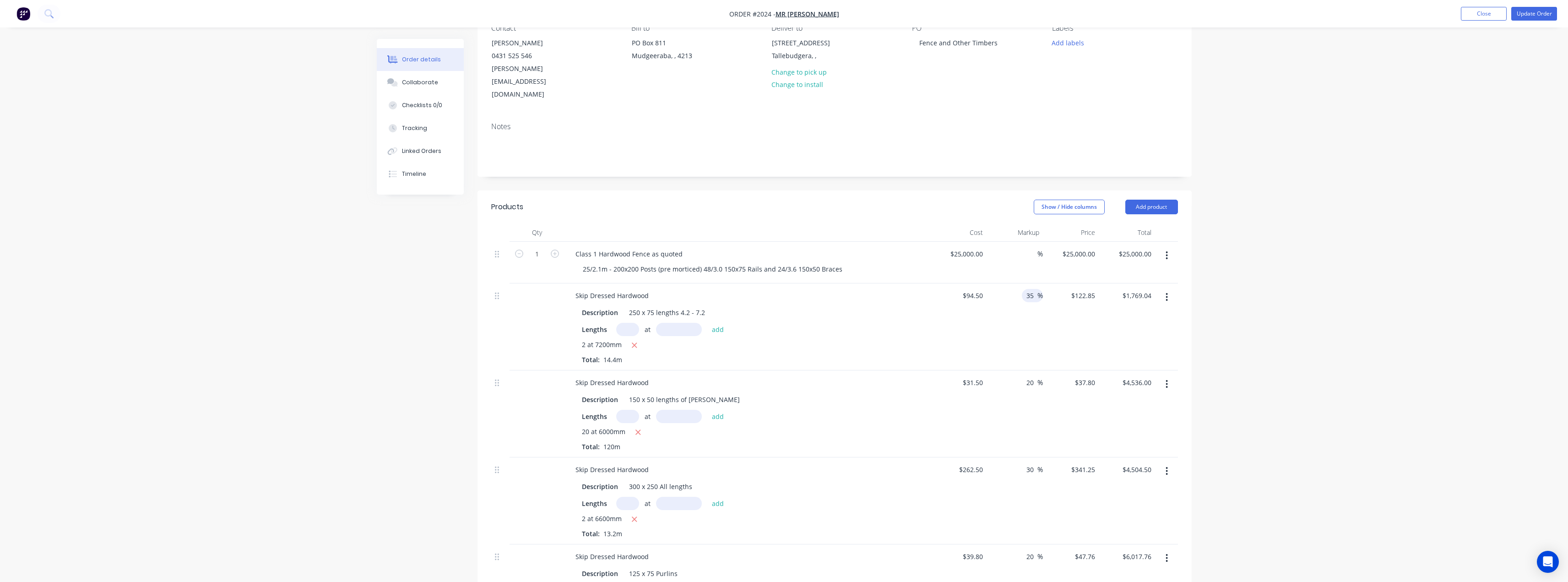
type input "$1,837.08"
click at [721, 306] on div "$94.50 $94.50" at bounding box center [959, 327] width 56 height 87
drag, startPoint x: 1032, startPoint y: 270, endPoint x: 1023, endPoint y: 271, distance: 9.1
click at [721, 289] on div "35 35 %" at bounding box center [1032, 296] width 21 height 13
type input "0"
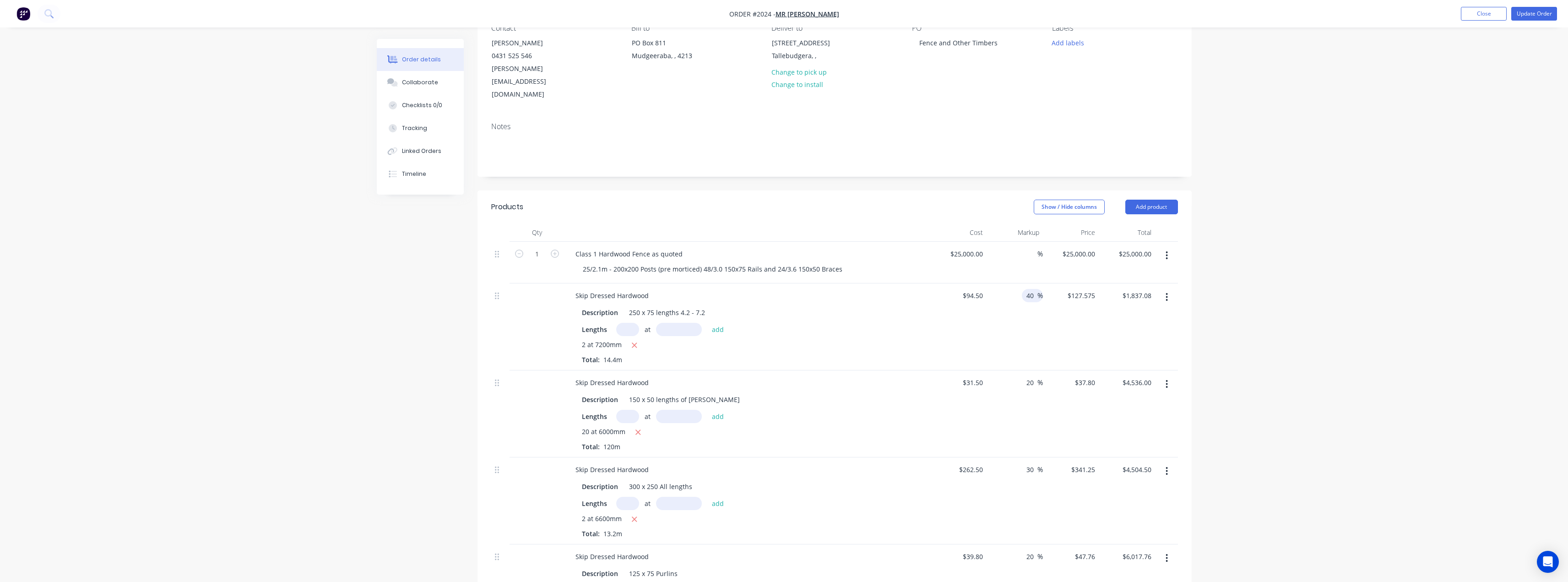
type input "40"
type input "$132.30"
type input "$1,905.12"
click at [721, 323] on div "Lengths at add" at bounding box center [748, 330] width 331 height 13
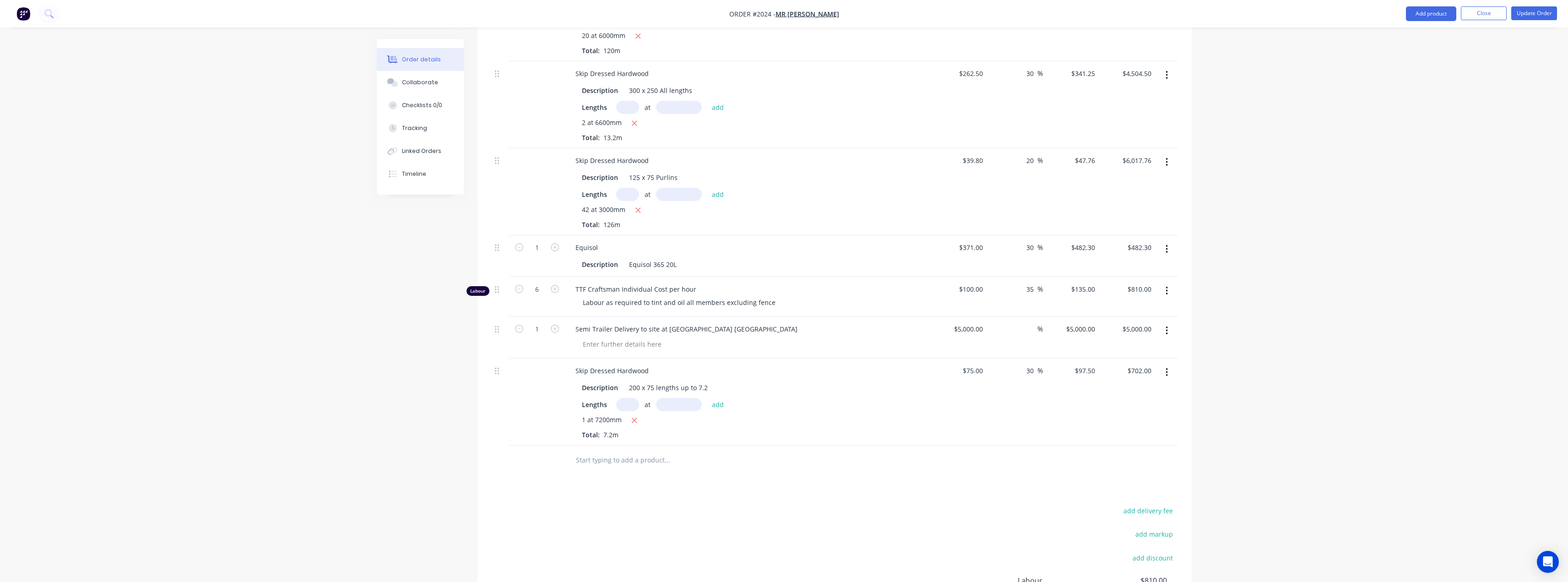
scroll to position [504, 0]
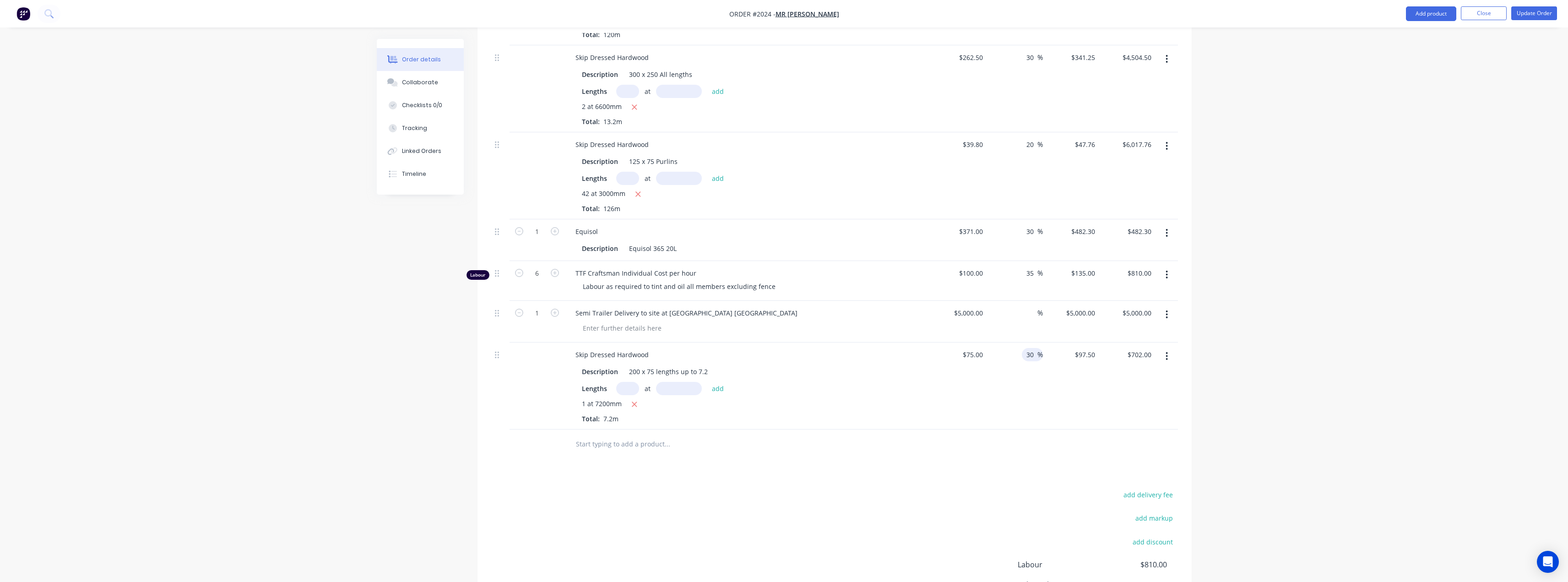
click at [721, 348] on input "30" at bounding box center [1031, 355] width 12 height 13
type input "40"
type input "$105.00"
type input "$756.00"
click at [721, 382] on div "Lengths at add" at bounding box center [748, 389] width 331 height 13
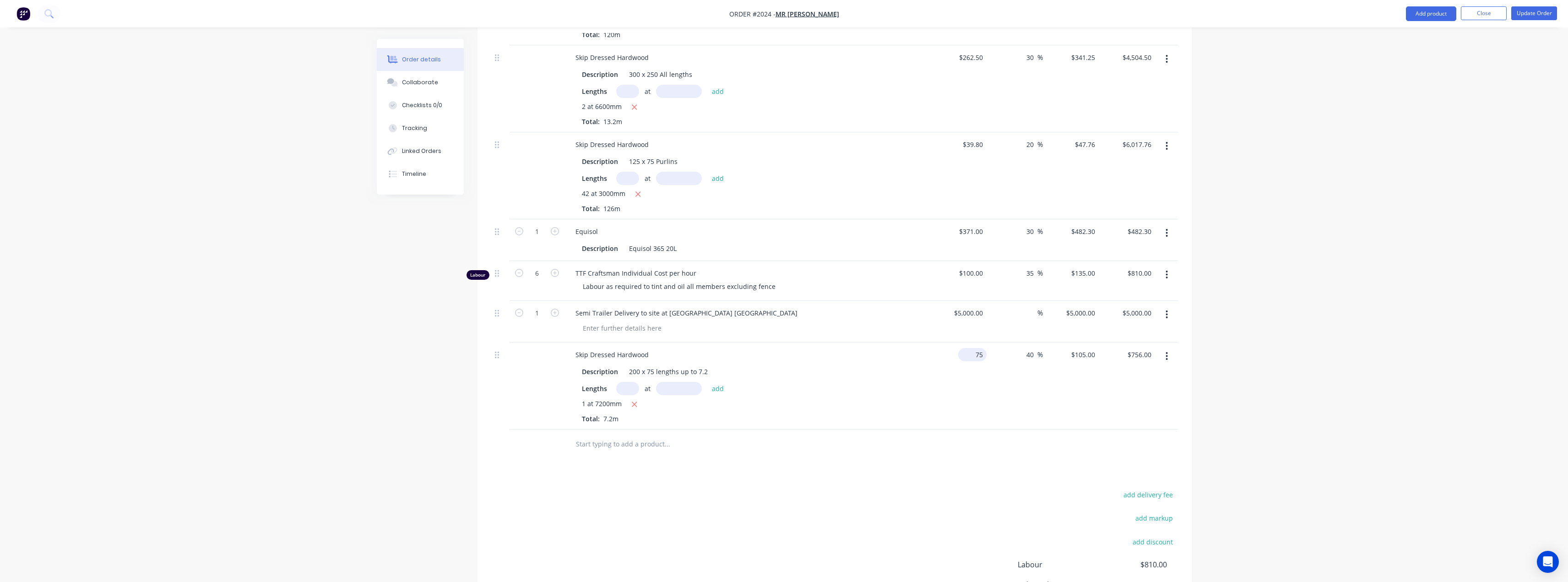
click at [721, 342] on div "75 $75.00" at bounding box center [959, 386] width 56 height 87
type input "$85.00"
type input "$119.00"
type input "$856.80"
click at [721, 382] on div "Lengths at add" at bounding box center [748, 389] width 331 height 13
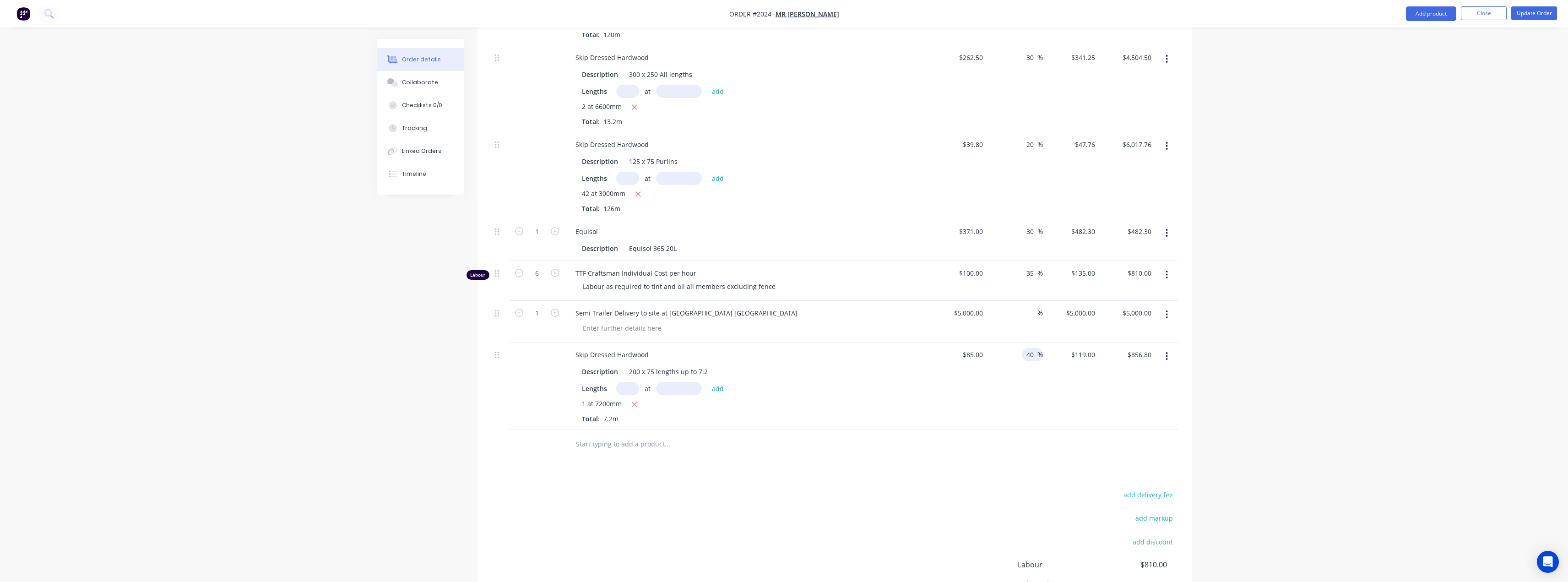
click at [721, 348] on input "40" at bounding box center [1031, 355] width 12 height 13
type input "30"
type input "$110.50"
type input "$795.60"
click at [721, 363] on div "30 30 %" at bounding box center [1015, 386] width 56 height 87
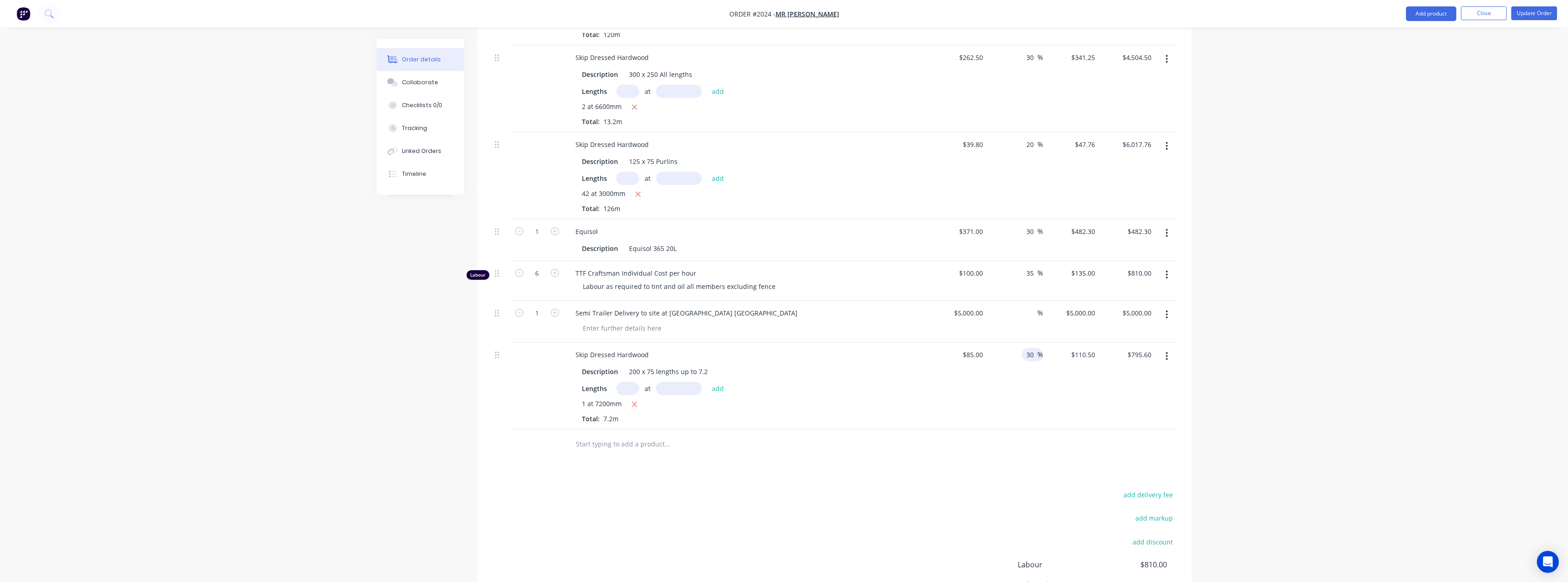
click at [721, 348] on input "30" at bounding box center [1031, 355] width 12 height 13
type input "35"
type input "$114.75"
type input "$826.20"
click at [721, 363] on div "Description 200 x 75 lengths up to 7.2 Lengths at add 1 at 7200mm Total: 7.2m" at bounding box center [747, 393] width 359 height 61
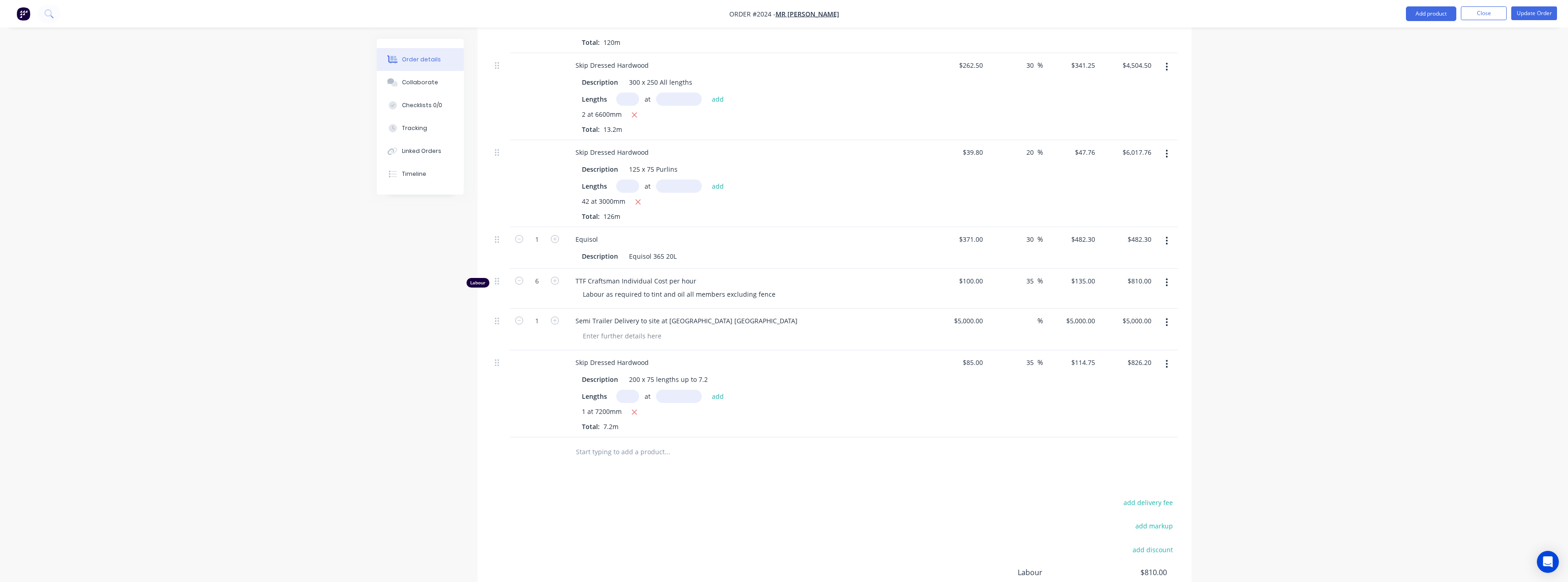
scroll to position [497, 0]
click at [721, 354] on div "Order details Collaborate Checklists 0/0 Tracking Linked Orders Timeline Order …" at bounding box center [784, 101] width 1568 height 1196
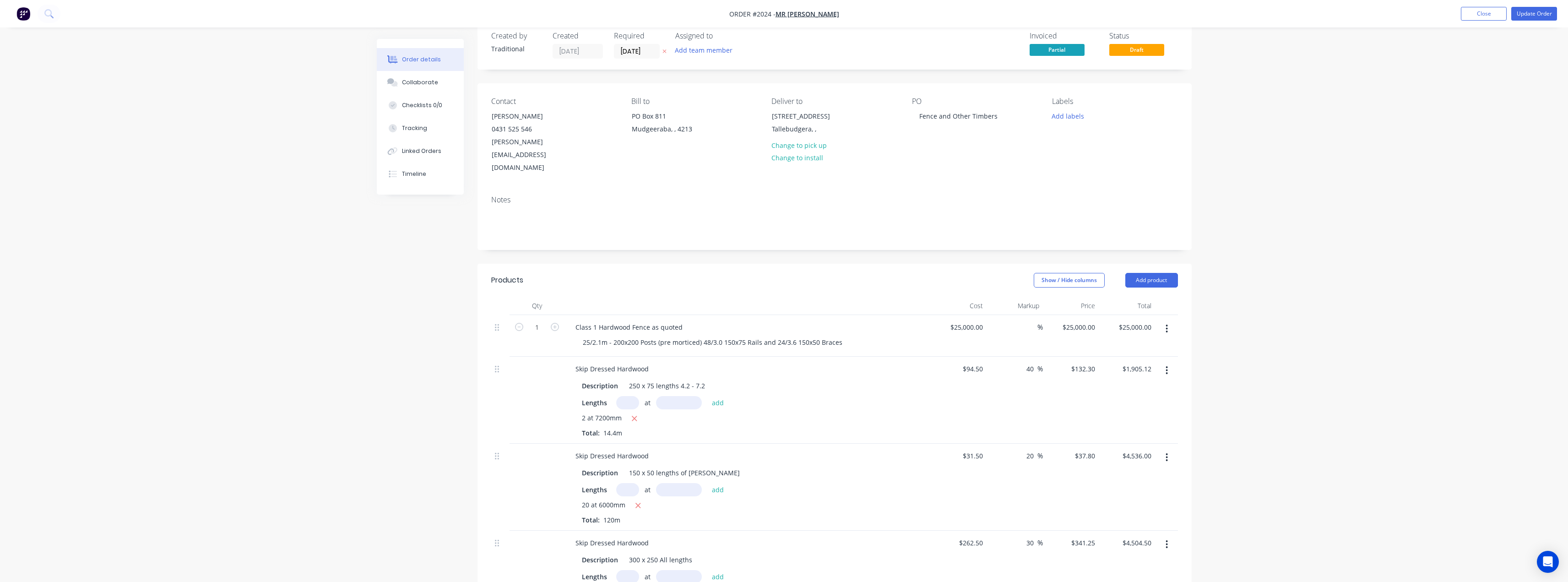
scroll to position [0, 0]
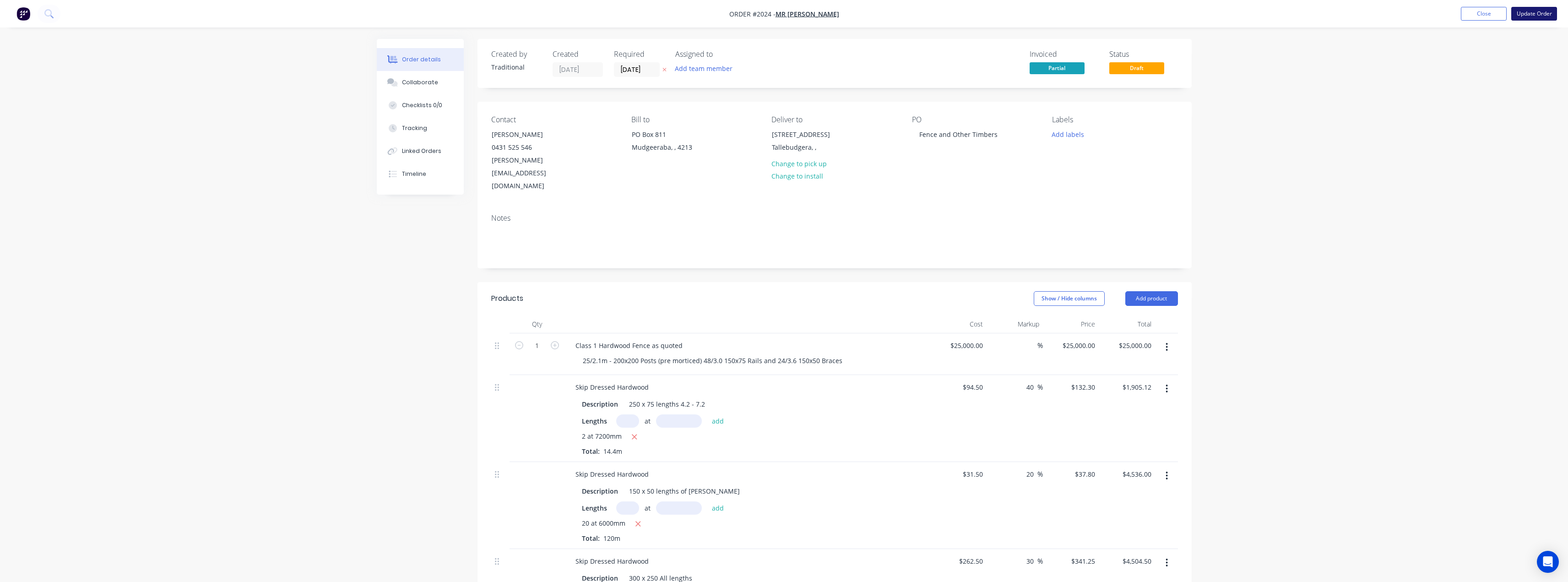
click at [721, 13] on button "Update Order" at bounding box center [1534, 13] width 46 height 13
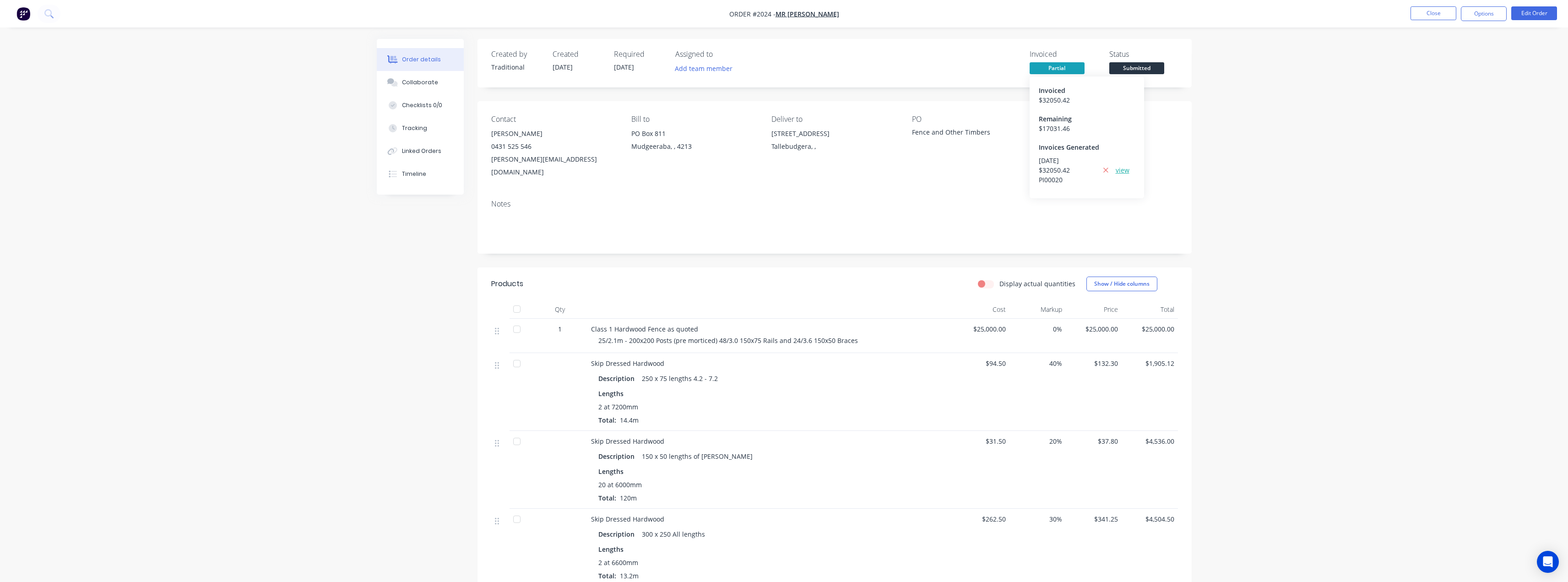
click at [721, 168] on link "view" at bounding box center [1122, 170] width 13 height 10
click at [721, 171] on link "view" at bounding box center [1122, 170] width 13 height 10
click at [721, 169] on icon at bounding box center [1106, 170] width 5 height 5
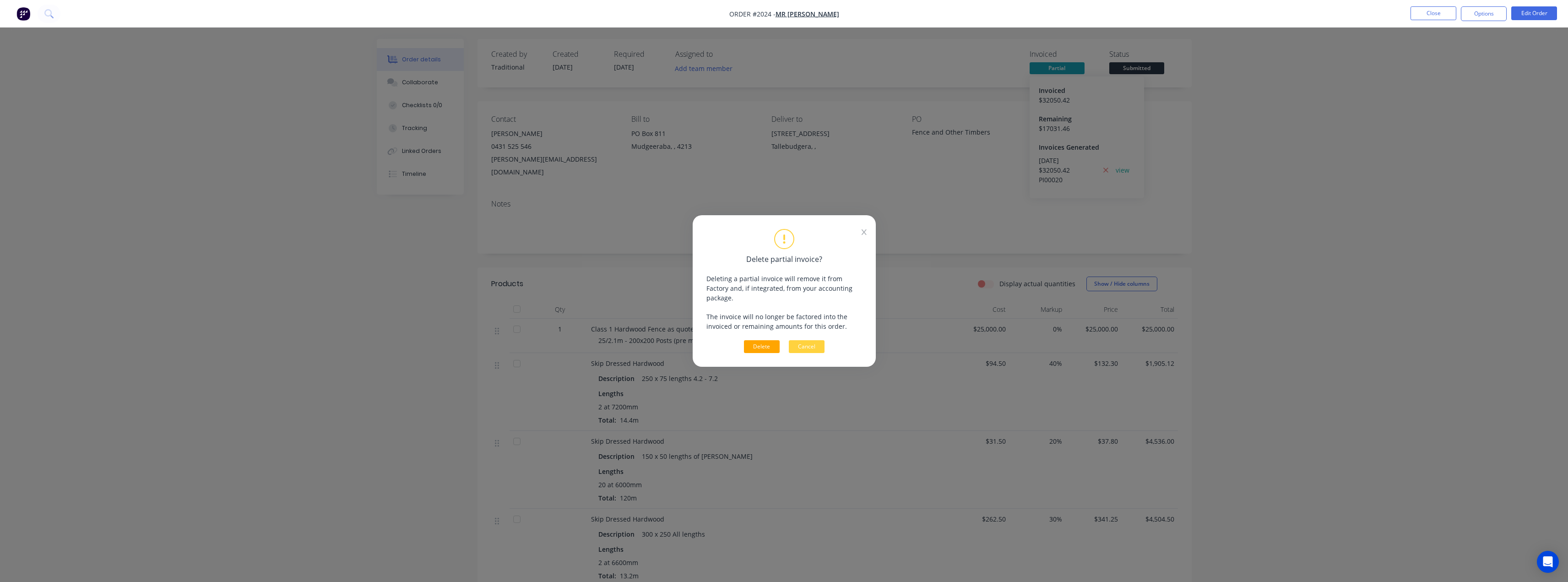
click at [721, 342] on button "Delete" at bounding box center [762, 346] width 35 height 13
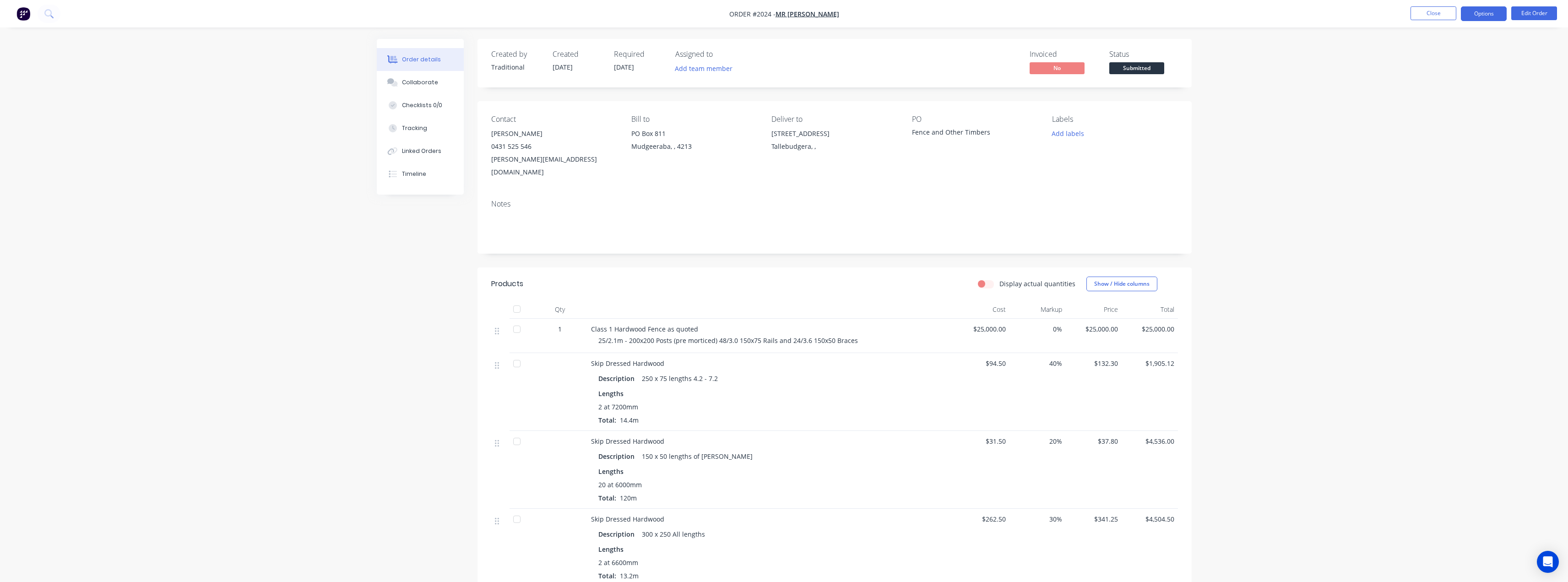
click at [721, 15] on button "Options" at bounding box center [1484, 13] width 46 height 15
click at [721, 55] on div "Invoice" at bounding box center [1456, 56] width 84 height 13
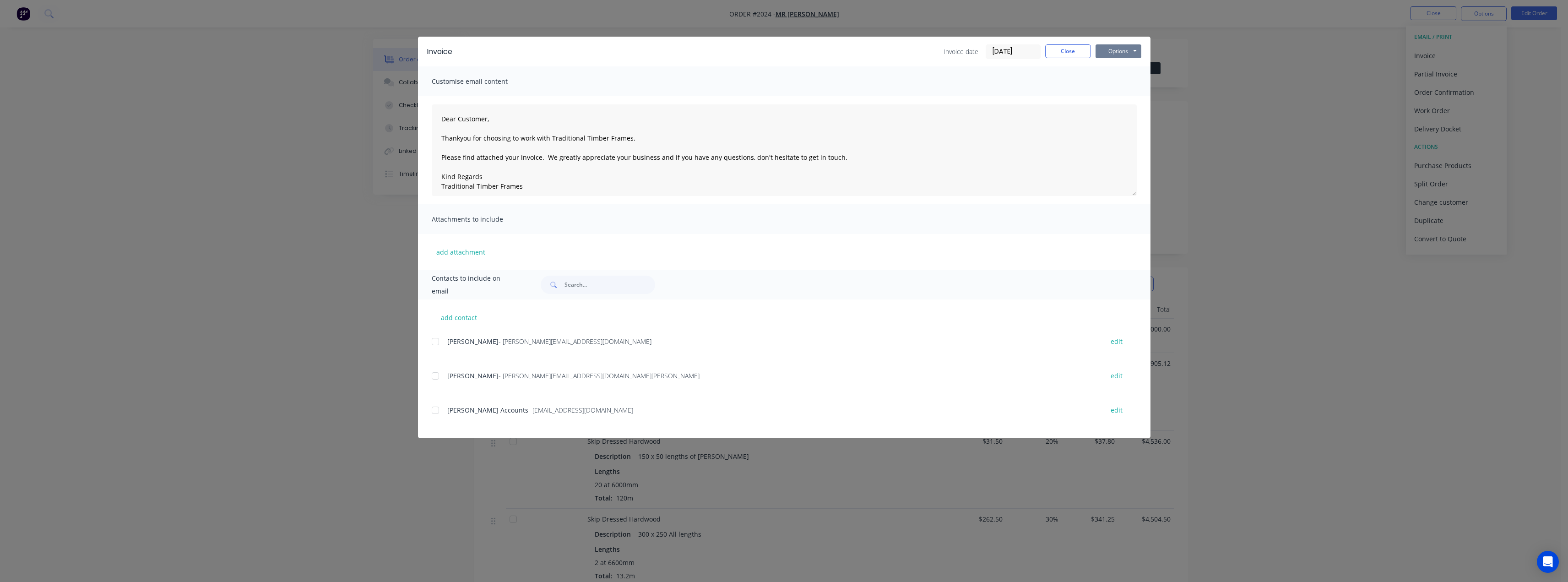
click at [721, 50] on button "Options" at bounding box center [1118, 51] width 46 height 13
click at [721, 83] on button "Print" at bounding box center [1125, 83] width 59 height 15
click at [721, 51] on button "Close" at bounding box center [1068, 51] width 46 height 13
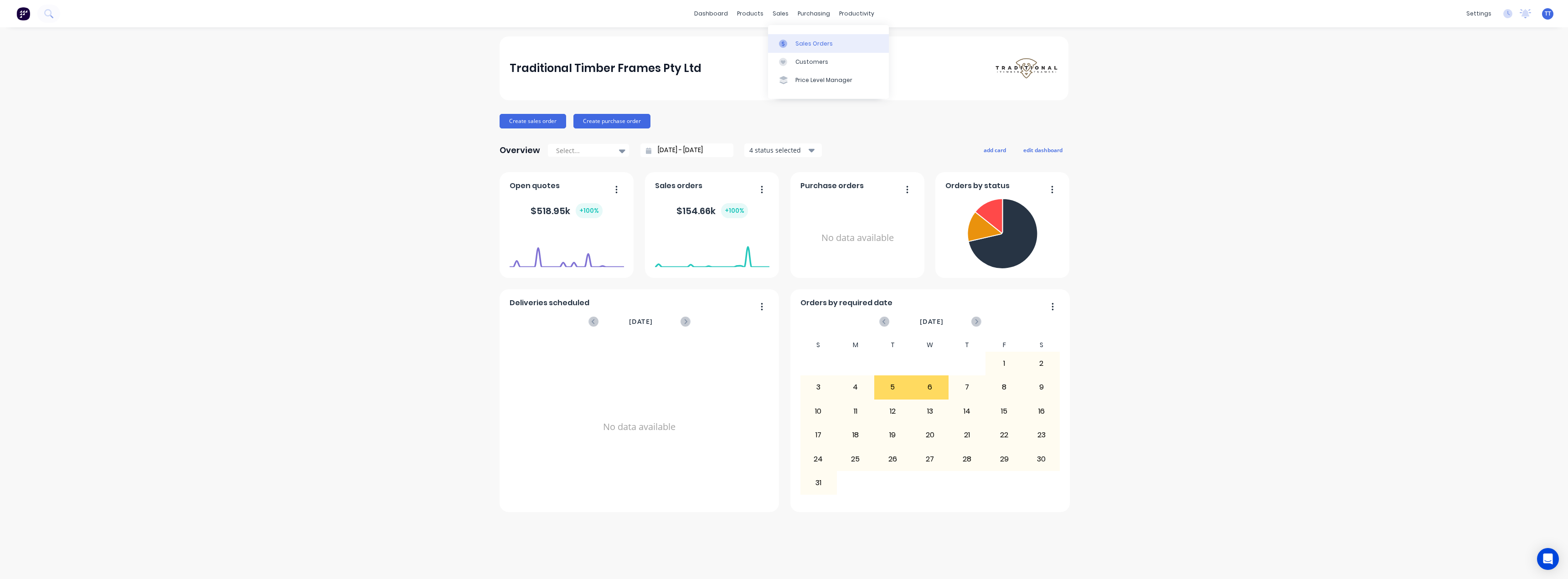
click at [807, 46] on div "Sales Orders" at bounding box center [814, 43] width 37 height 8
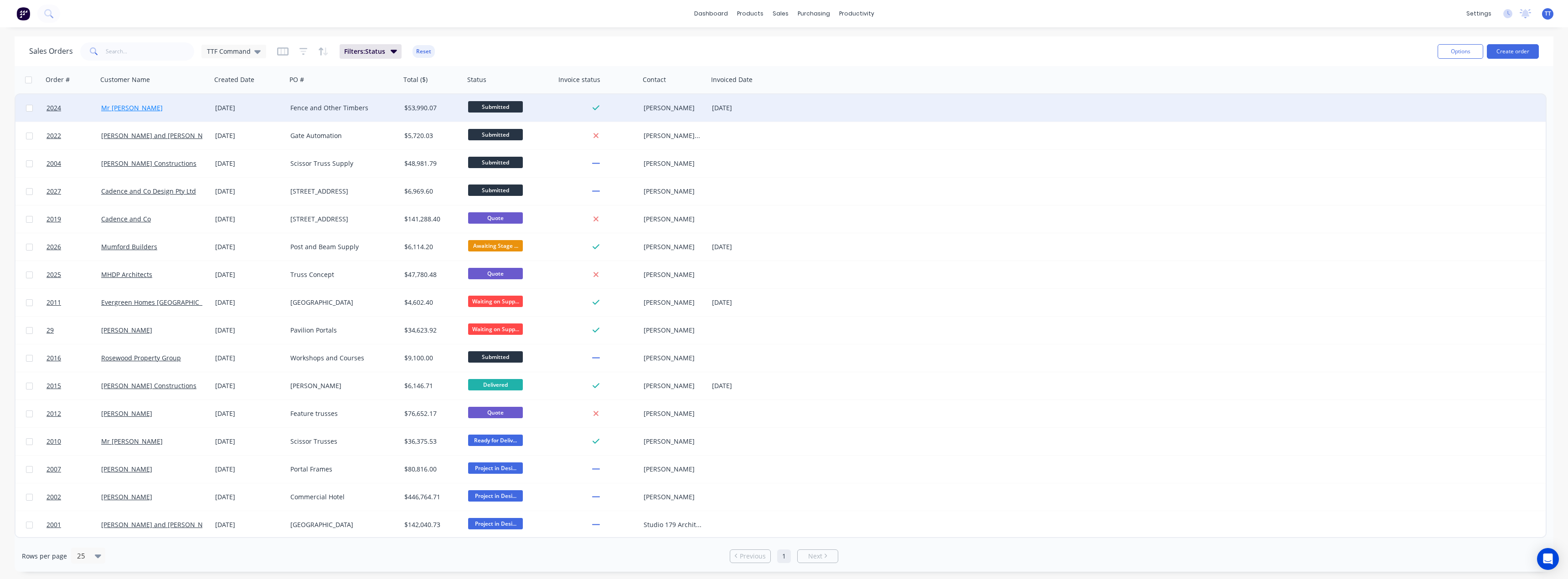
click at [136, 105] on link "Mr [PERSON_NAME]" at bounding box center [131, 108] width 61 height 9
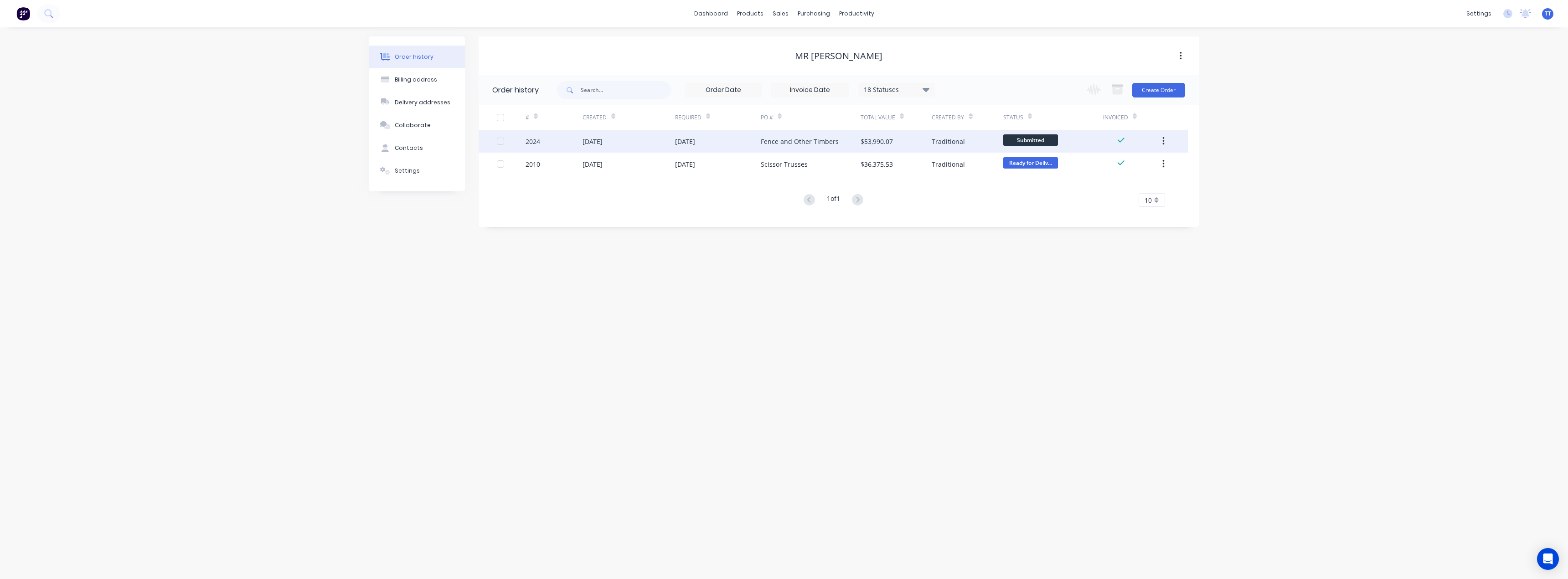
click at [769, 142] on div "Fence and Other Timbers" at bounding box center [800, 142] width 78 height 10
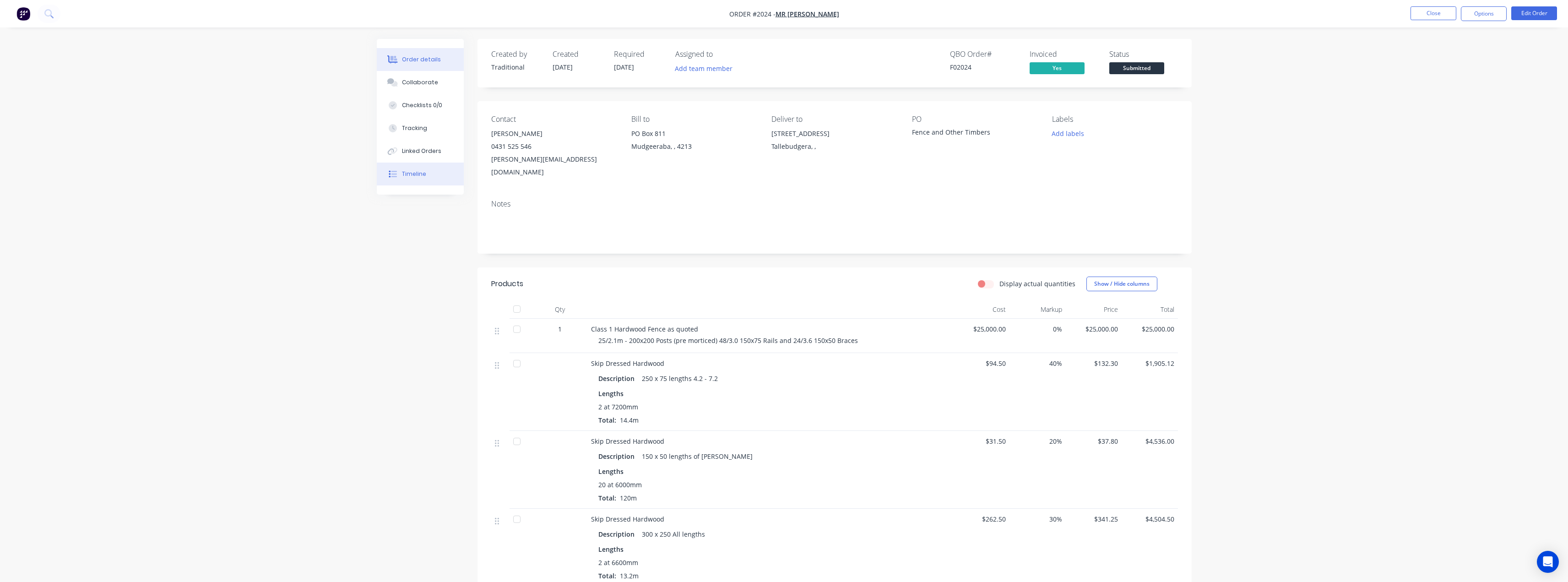
click at [419, 174] on div "Timeline" at bounding box center [414, 174] width 24 height 8
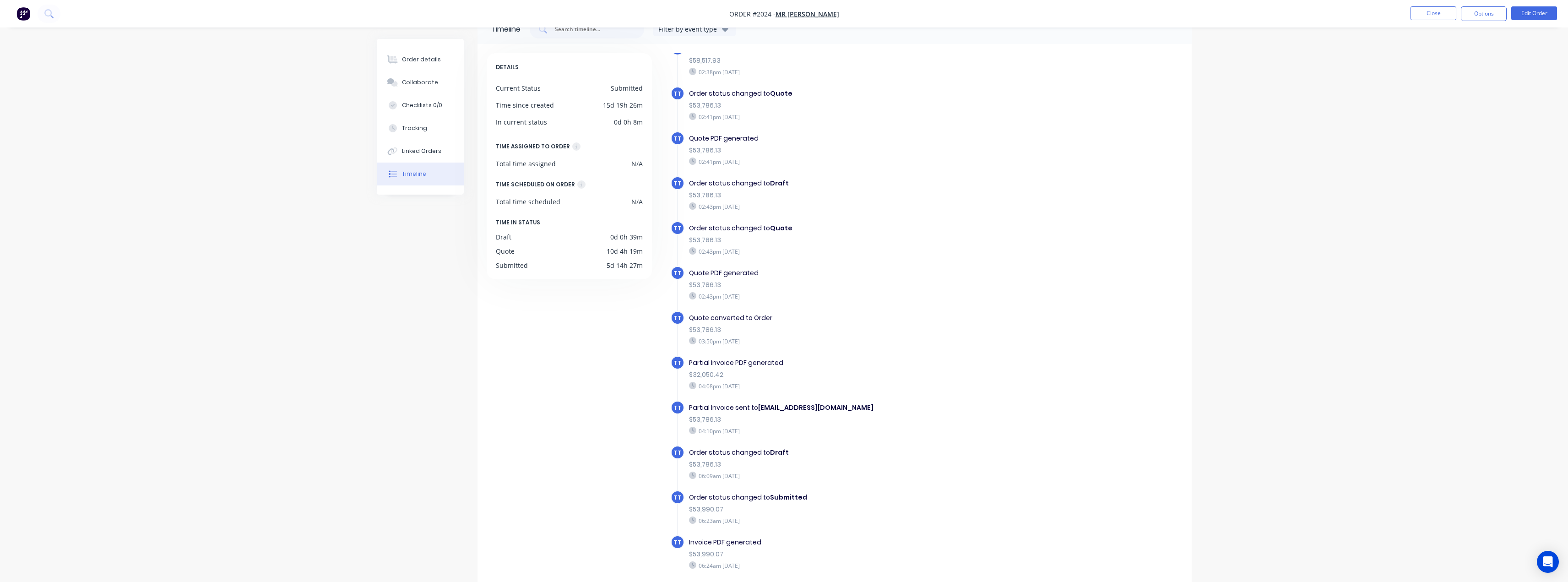
scroll to position [46, 0]
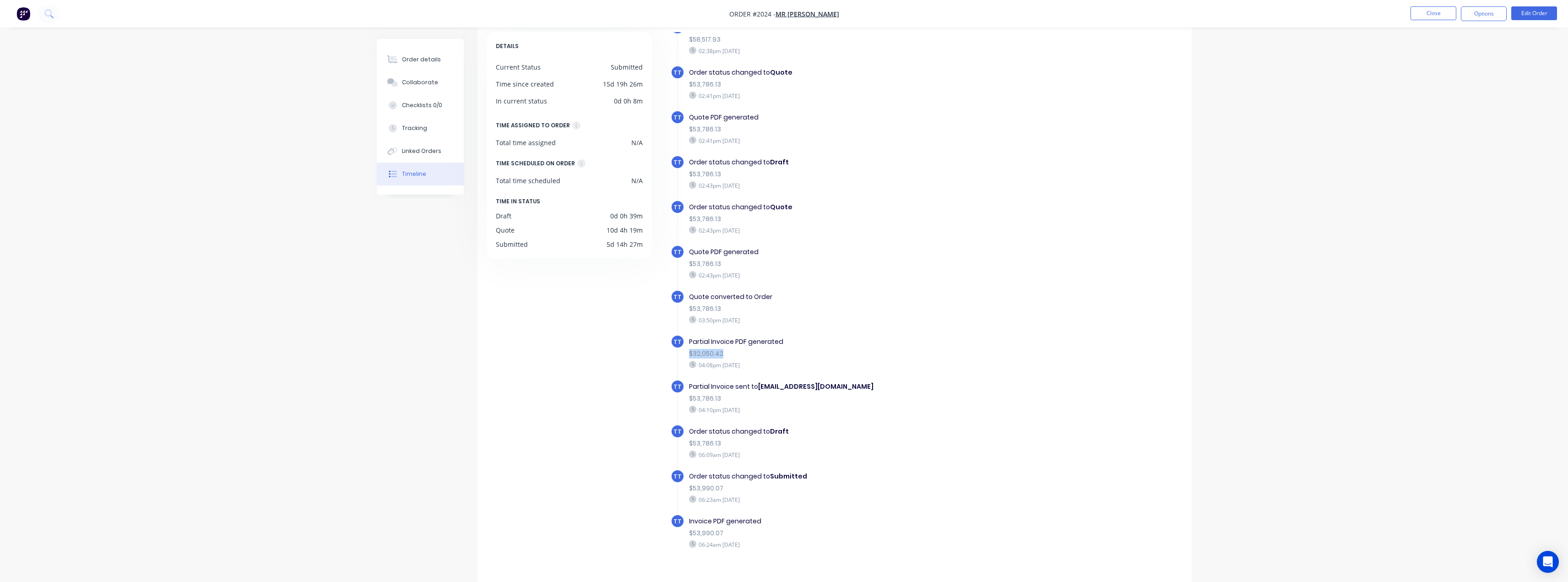
drag, startPoint x: 721, startPoint y: 353, endPoint x: 685, endPoint y: 354, distance: 36.0
click at [685, 354] on div "Partial Invoice PDF generated $32,050.42 04:08pm Friday 08/08/25" at bounding box center [847, 353] width 326 height 37
copy div "$32,050.42"
click at [21, 13] on img "button" at bounding box center [23, 13] width 13 height 13
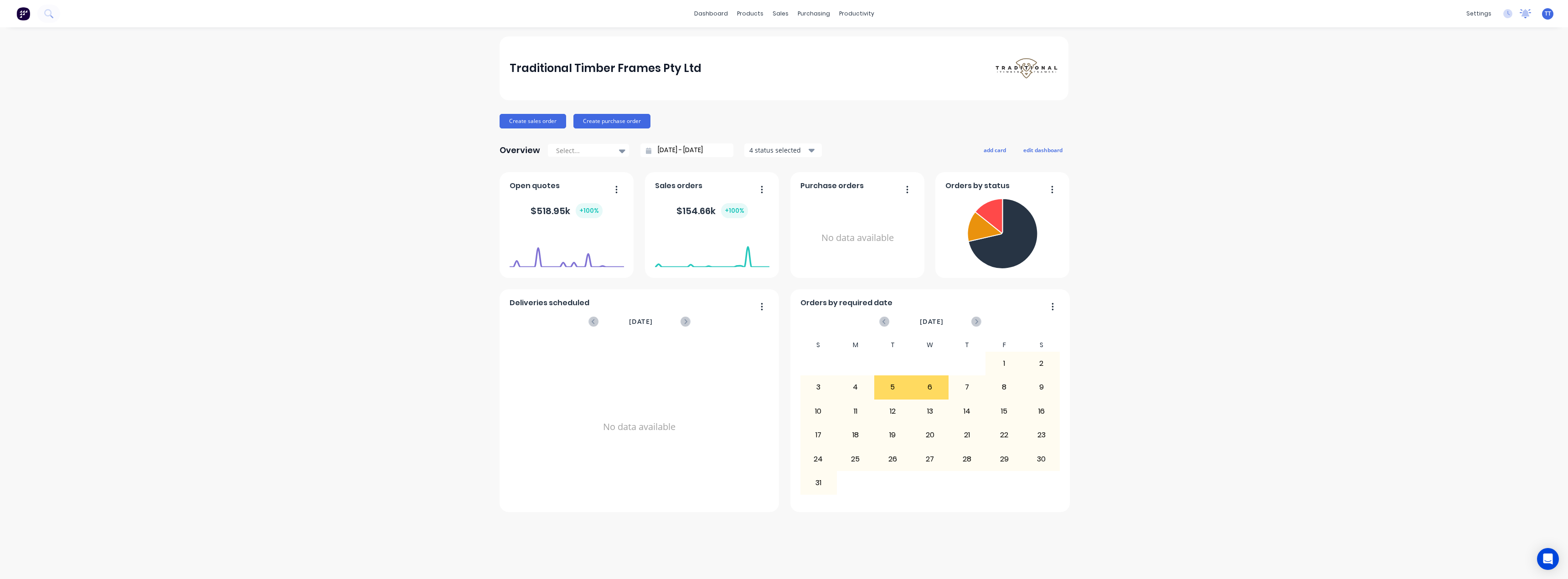
click at [1527, 13] on icon at bounding box center [1525, 13] width 8 height 7
click at [1151, 75] on div "Traditional Timber Frames Pty Ltd Create sales order Create purchase order Over…" at bounding box center [784, 303] width 1568 height 533
click at [1420, 245] on div "Order Importer" at bounding box center [1424, 246] width 44 height 8
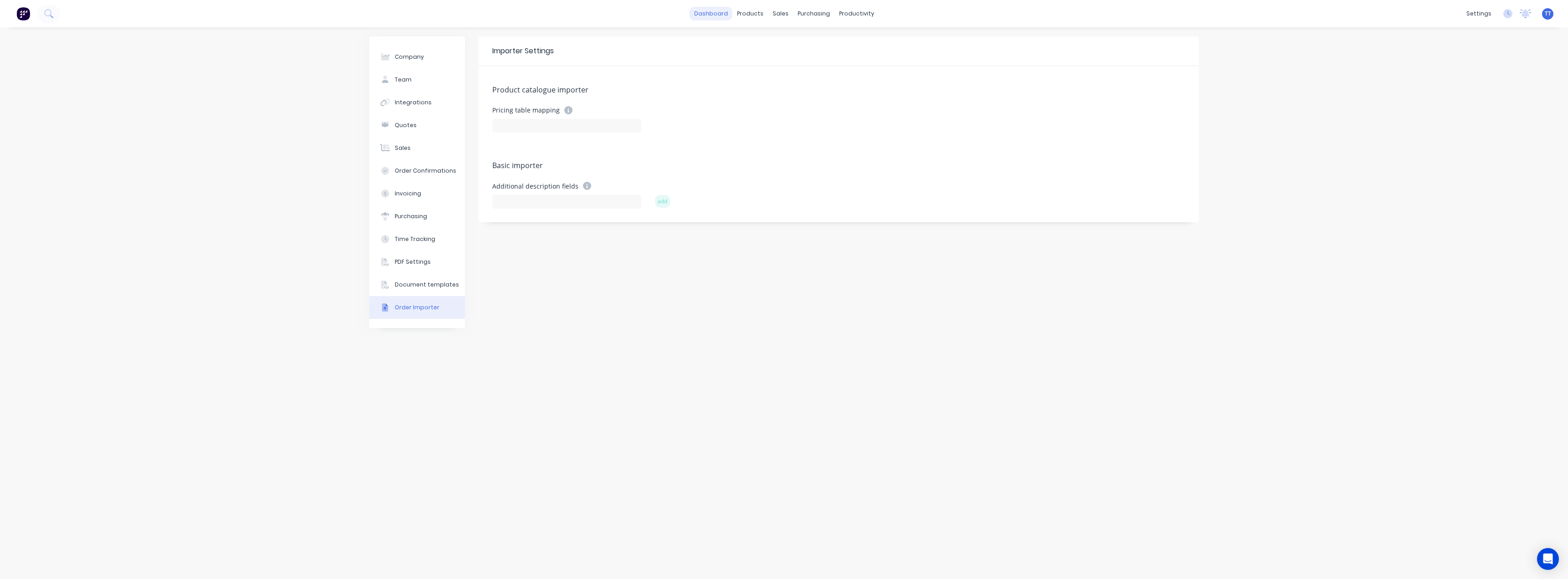
click at [714, 14] on link "dashboard" at bounding box center [711, 13] width 43 height 13
